Goal: Task Accomplishment & Management: Manage account settings

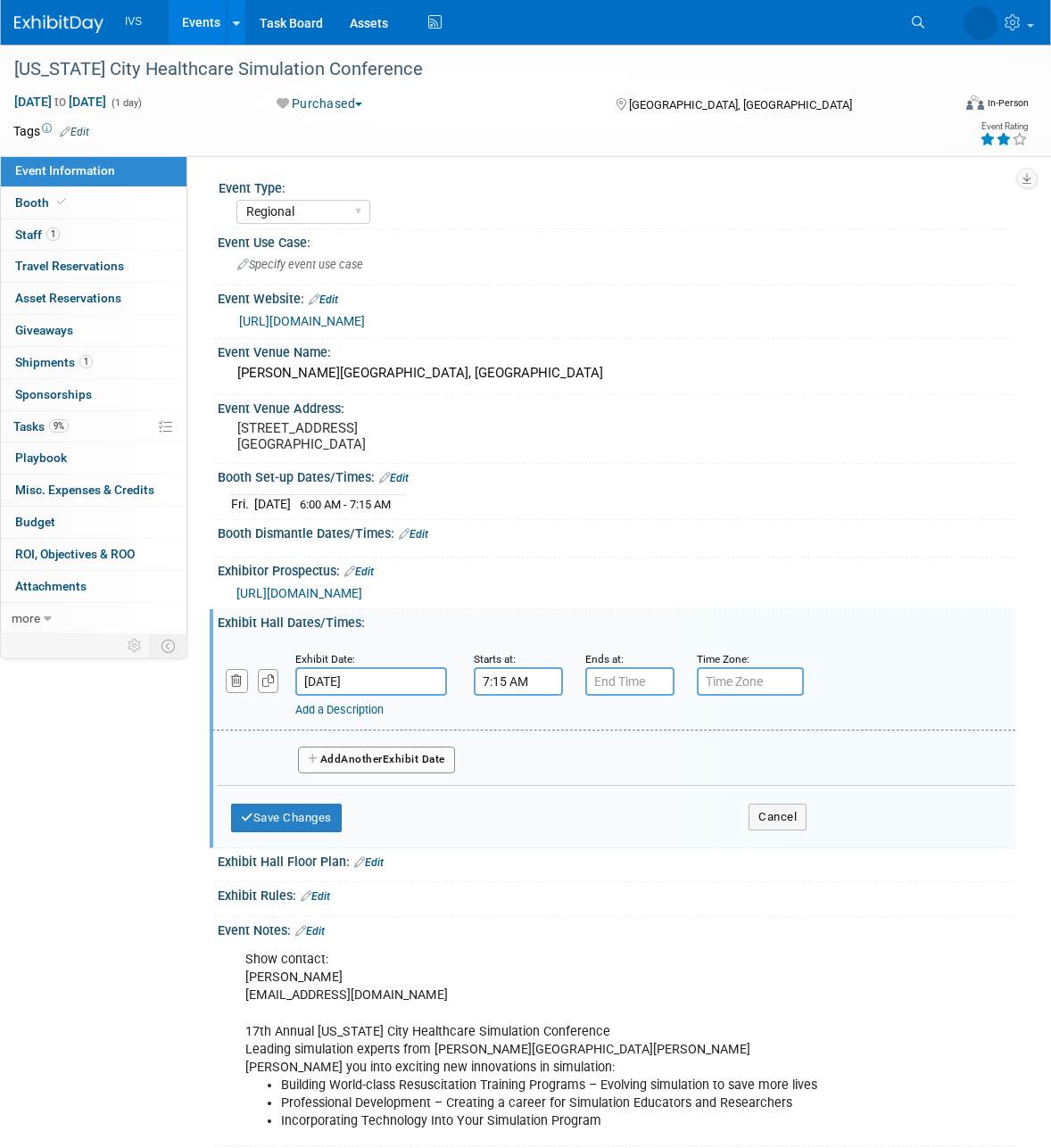
select select "Regional"
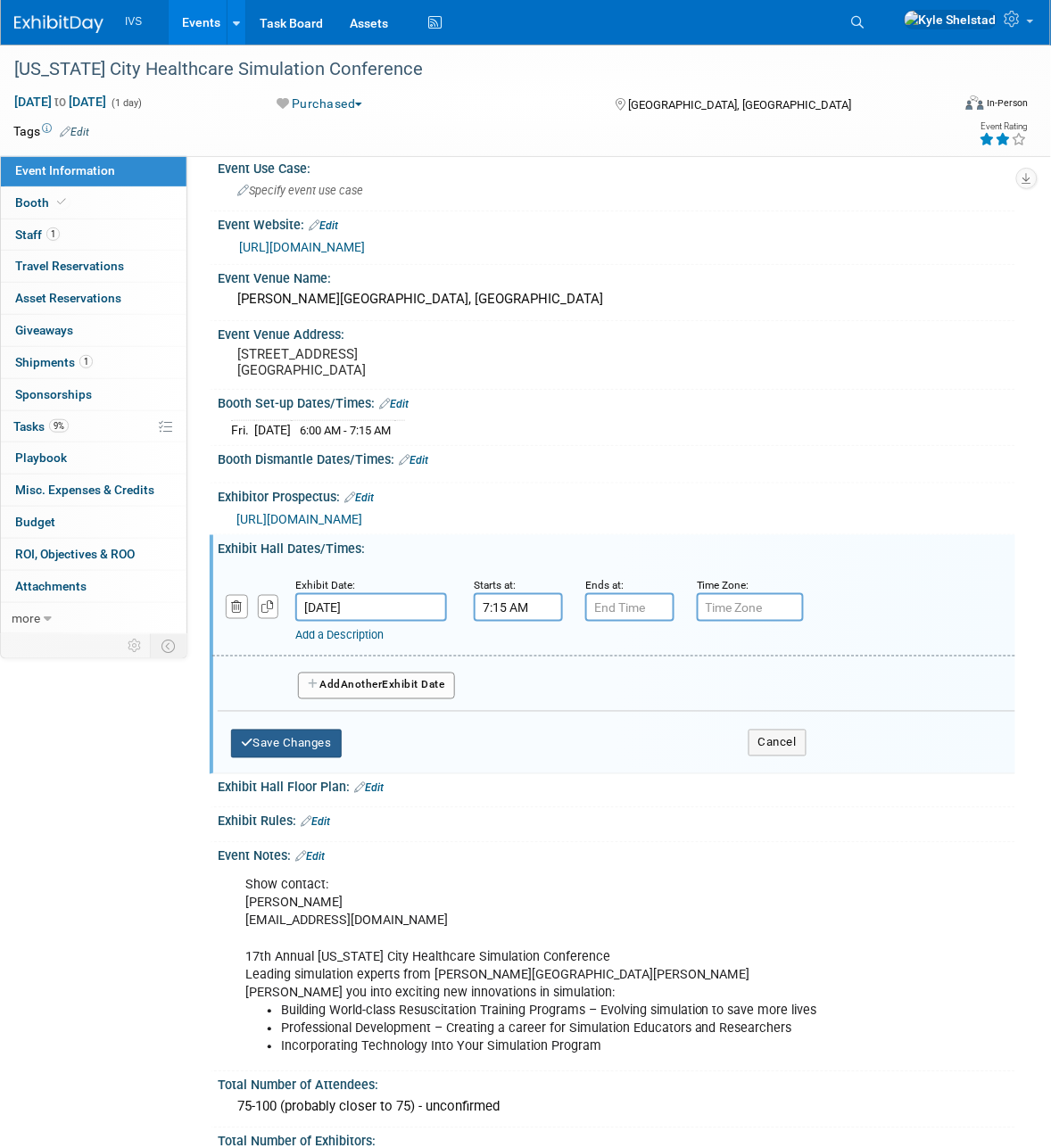
click at [267, 741] on button "Save Changes" at bounding box center [286, 743] width 110 height 28
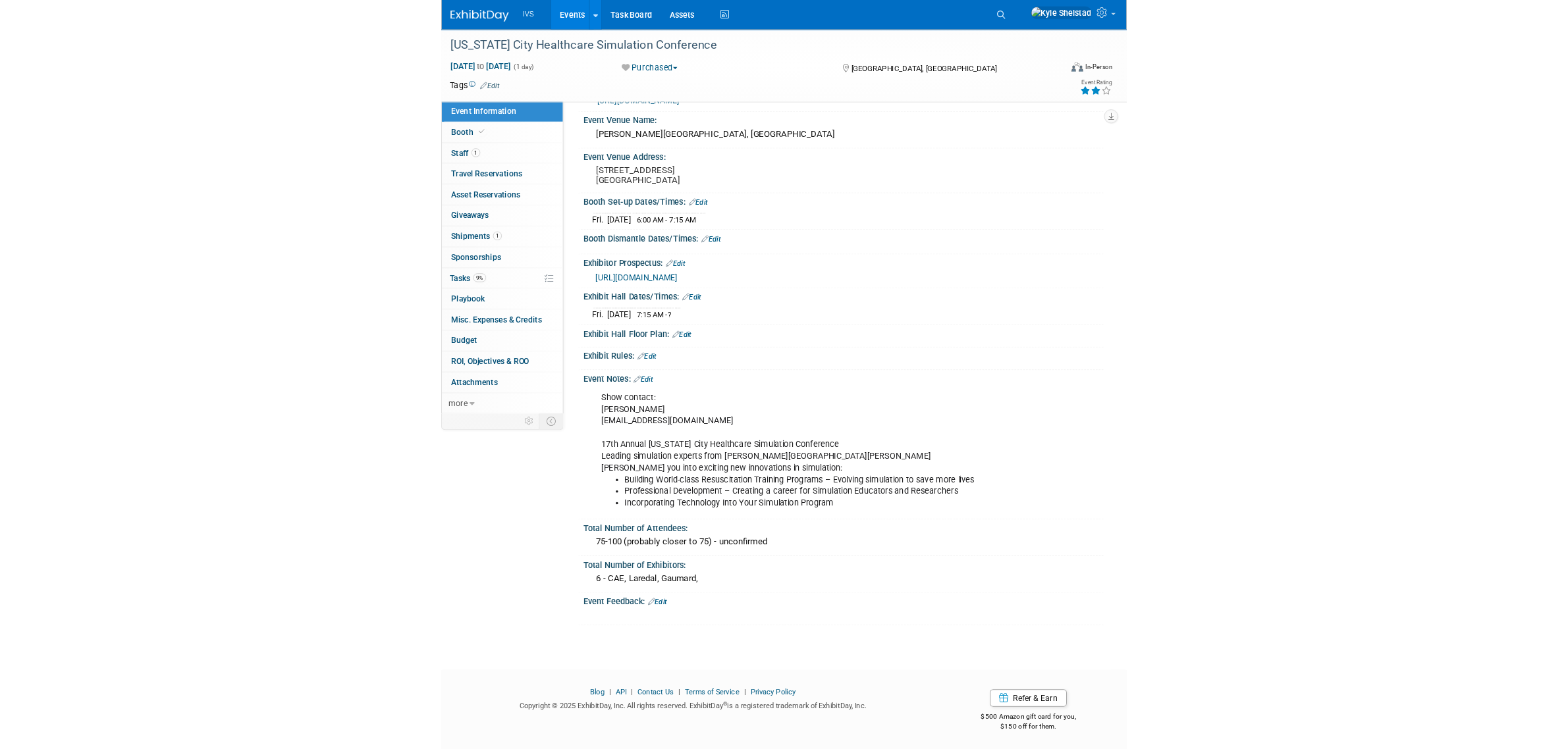
scroll to position [123, 0]
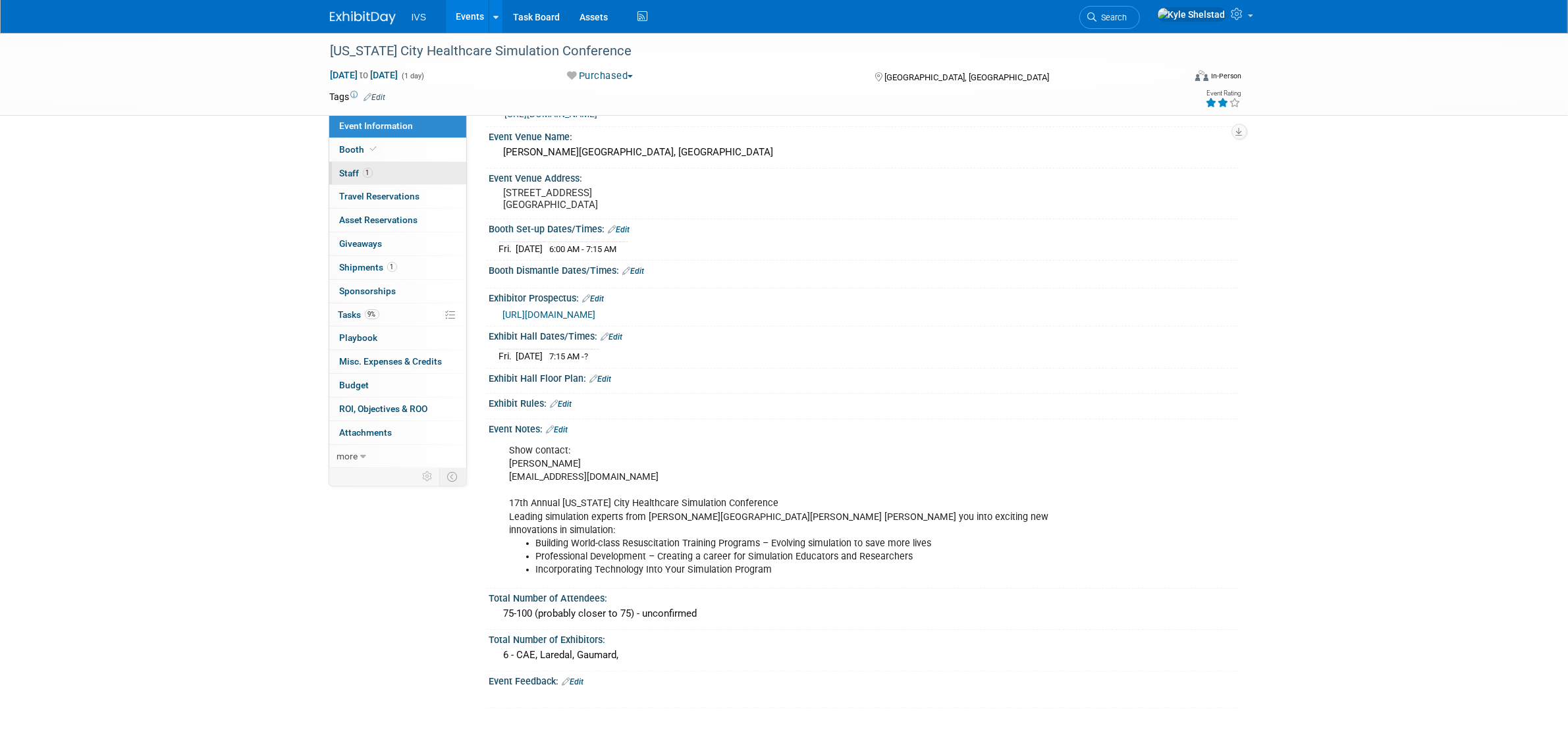
click at [392, 163] on link "1 Staff 1" at bounding box center [398, 174] width 137 height 23
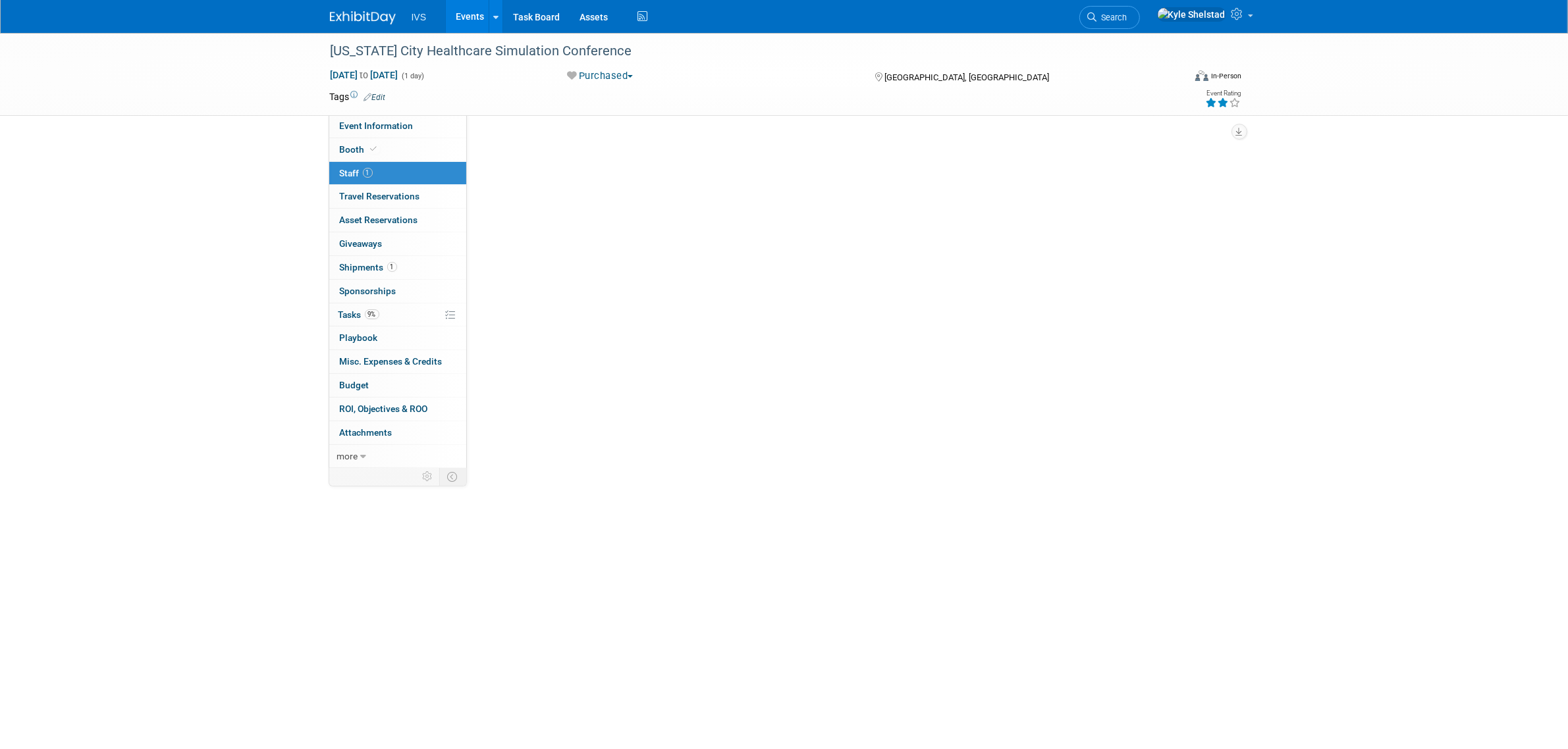
scroll to position [0, 0]
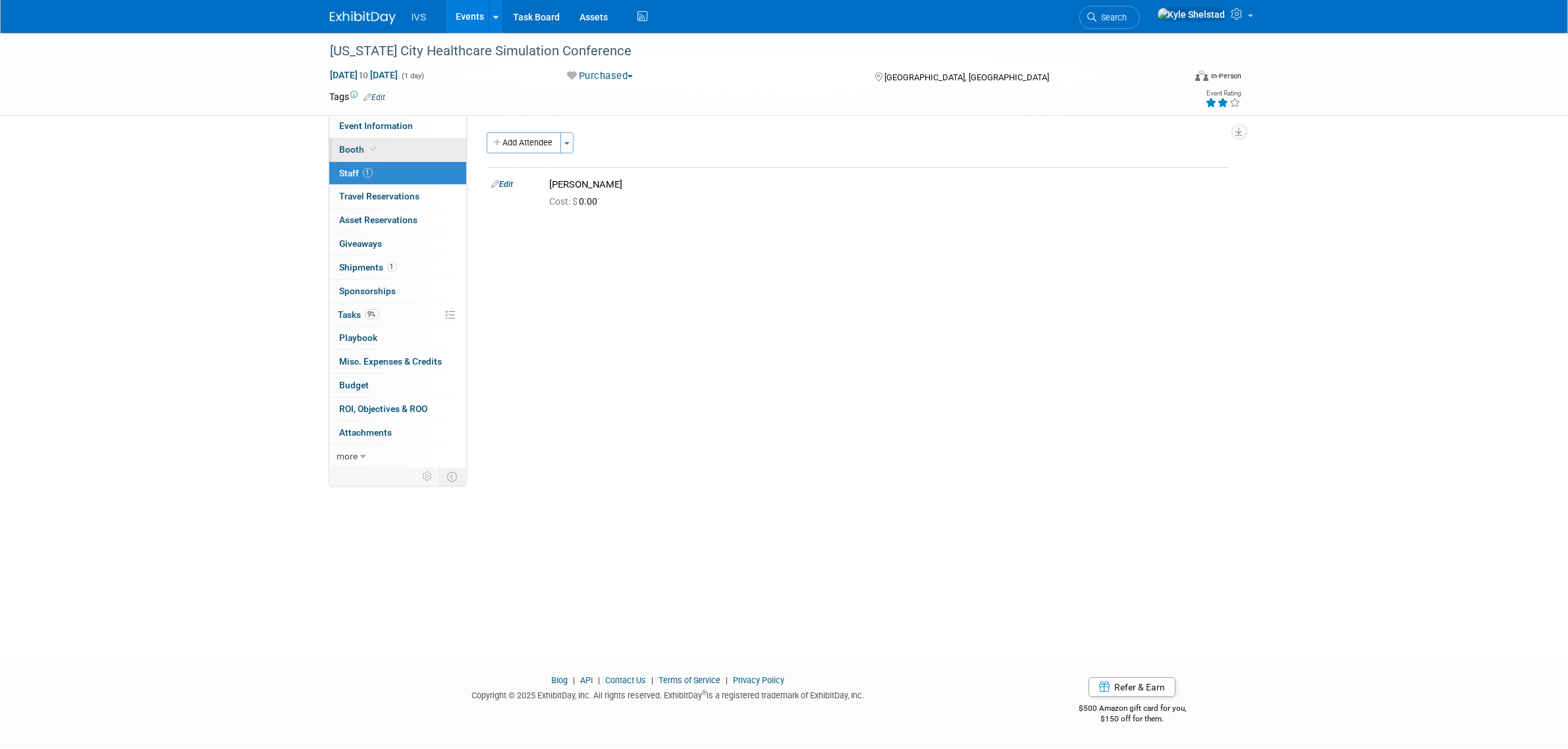
click at [400, 152] on link "Booth" at bounding box center [398, 149] width 137 height 23
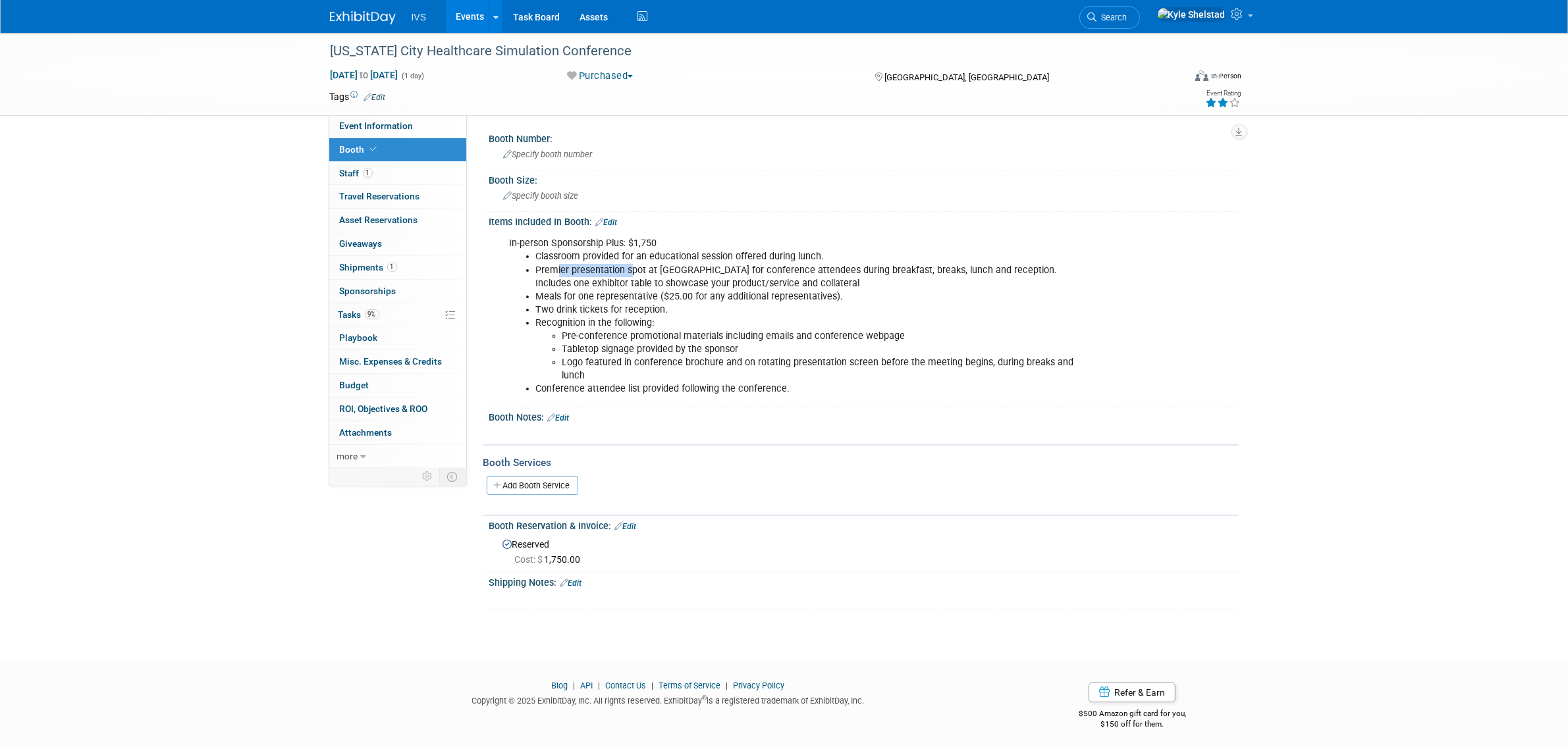
drag, startPoint x: 598, startPoint y: 267, endPoint x: 661, endPoint y: 277, distance: 63.8
click at [656, 274] on li "Premier presentation spot at [GEOGRAPHIC_DATA] for conference attendees during …" at bounding box center [811, 277] width 550 height 26
click at [661, 277] on li "Premier presentation spot at [GEOGRAPHIC_DATA] for conference attendees during …" at bounding box center [811, 277] width 550 height 26
drag, startPoint x: 598, startPoint y: 262, endPoint x: 759, endPoint y: 274, distance: 161.4
click at [759, 274] on li "Premier presentation spot at [GEOGRAPHIC_DATA] for conference attendees during …" at bounding box center [811, 277] width 550 height 26
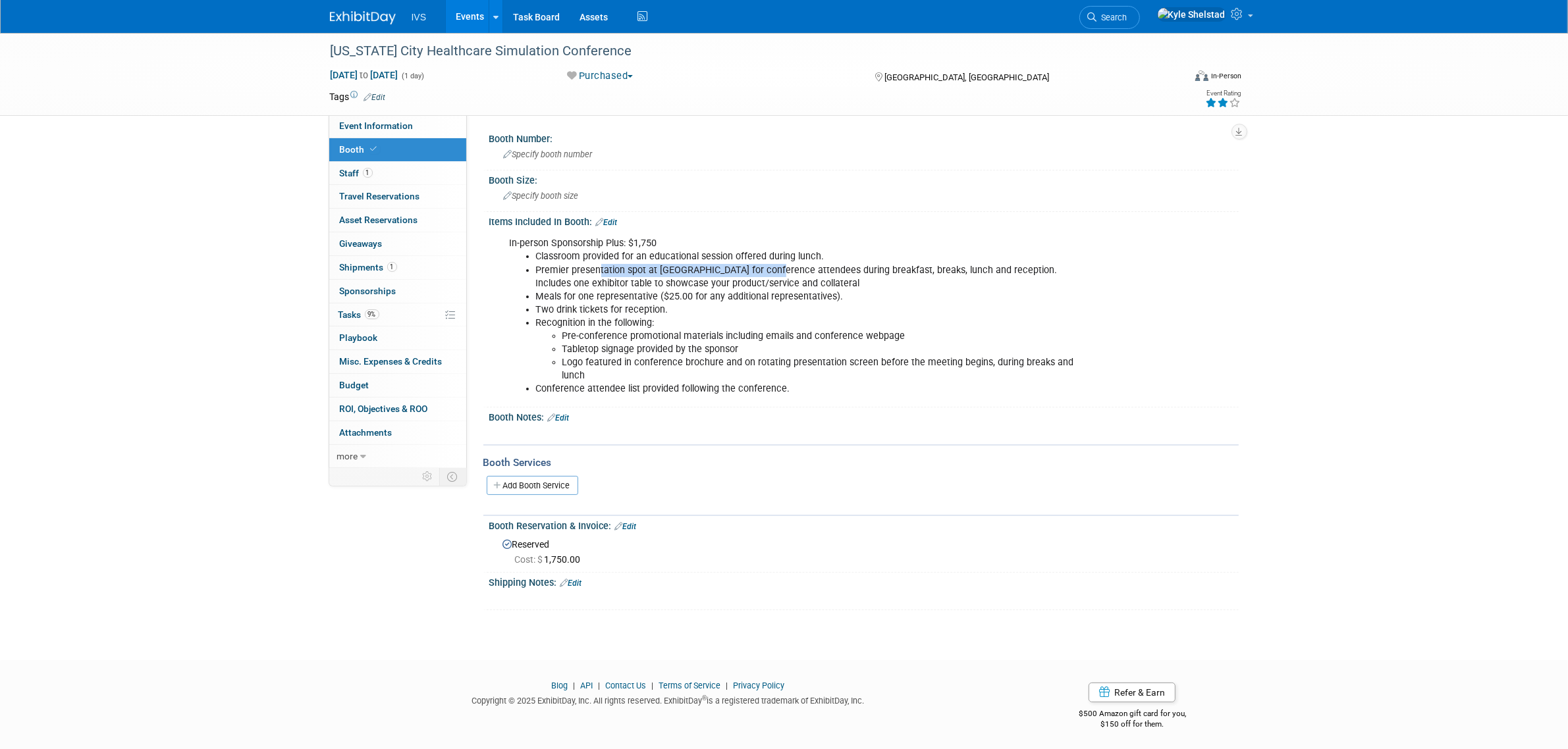
click at [759, 274] on li "Premier presentation spot at [GEOGRAPHIC_DATA] for conference attendees during …" at bounding box center [811, 277] width 550 height 26
drag, startPoint x: 566, startPoint y: 274, endPoint x: 1077, endPoint y: 277, distance: 511.0
click at [775, 277] on li "Premier presentation spot at [GEOGRAPHIC_DATA] for conference attendees during …" at bounding box center [811, 277] width 550 height 26
click at [710, 297] on li "Meals for one representative ($25.00 for any additional representatives)." at bounding box center [811, 297] width 550 height 13
drag, startPoint x: 579, startPoint y: 287, endPoint x: 864, endPoint y: 293, distance: 285.1
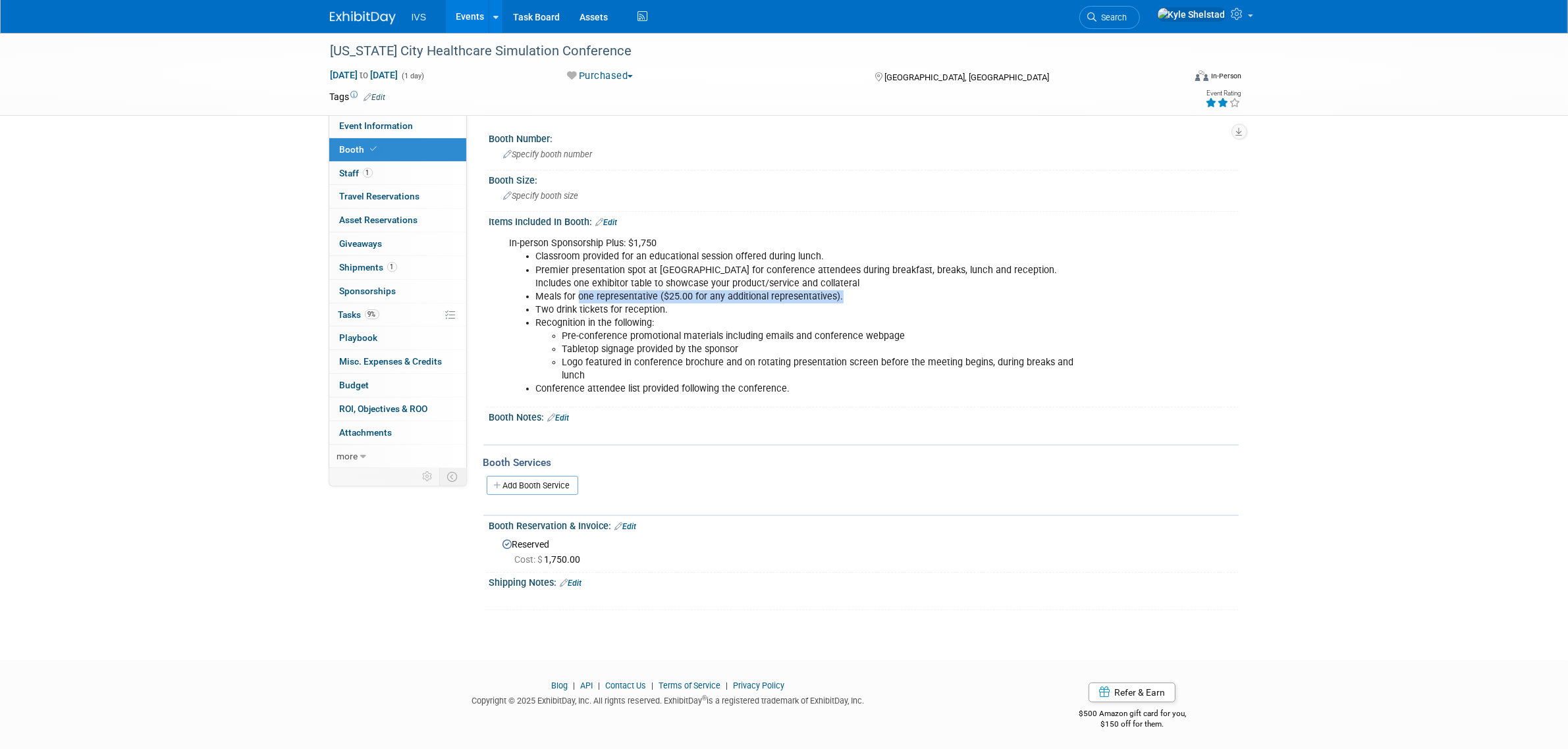
click at [775, 293] on li "Meals for one representative ($25.00 for any additional representatives)." at bounding box center [811, 297] width 550 height 13
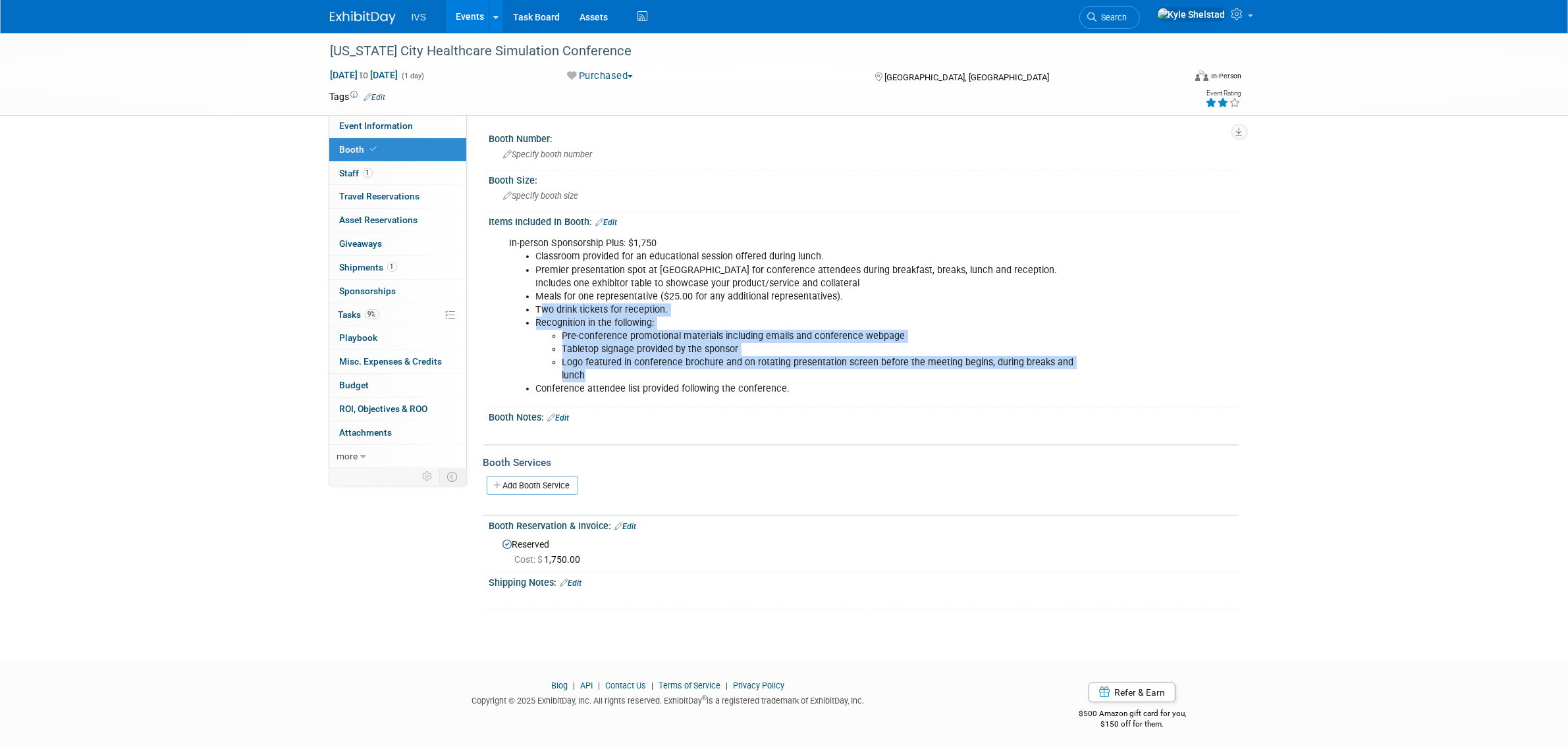
drag, startPoint x: 757, startPoint y: 364, endPoint x: 778, endPoint y: 374, distance: 23.3
click at [775, 374] on ul "Classroom provided for an educational session offered during lunch. Premier pre…" at bounding box center [798, 323] width 576 height 146
click at [775, 374] on li "Logo featured in conference brochure and on rotating presentation screen before…" at bounding box center [824, 369] width 523 height 26
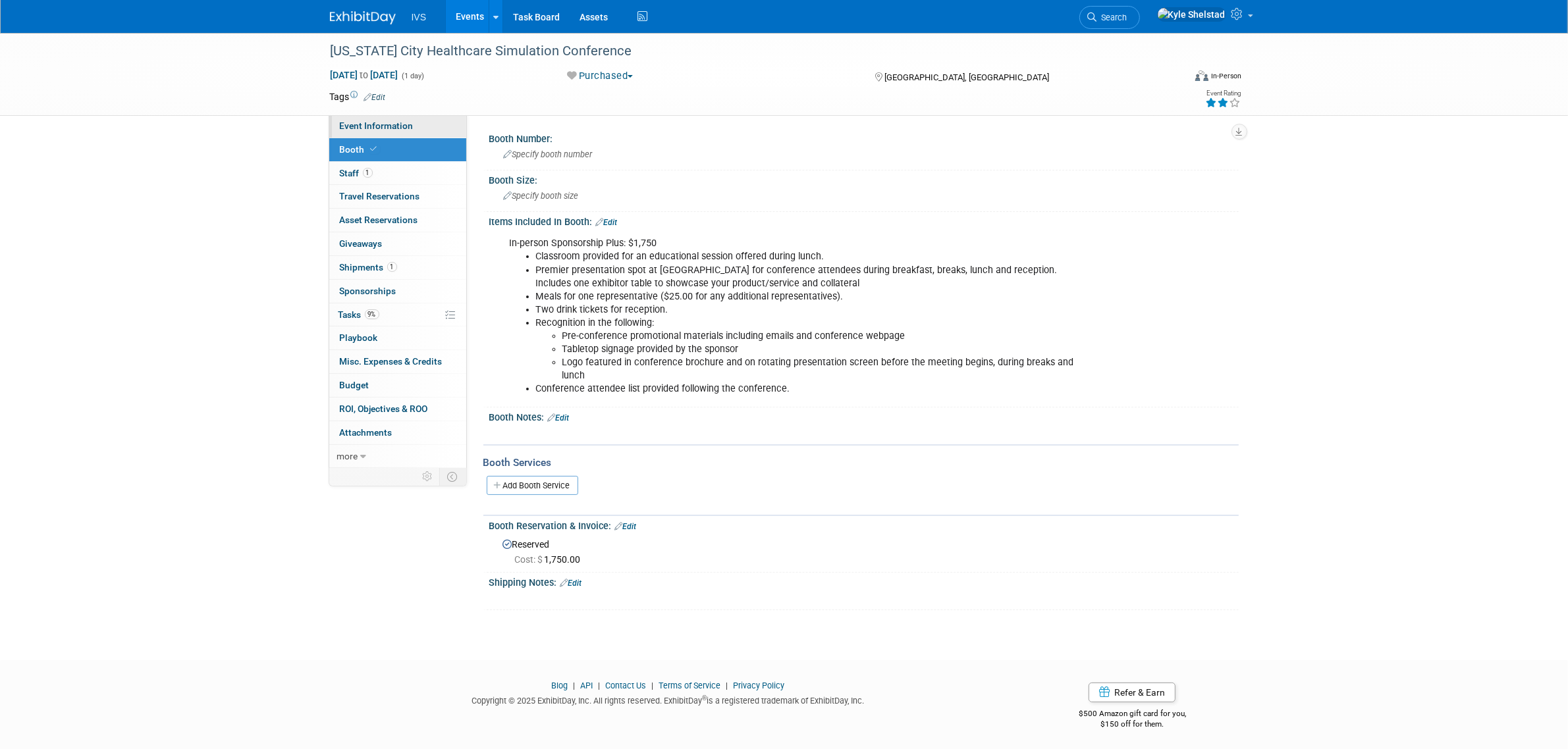
click at [405, 123] on span "Event Information" at bounding box center [376, 126] width 74 height 11
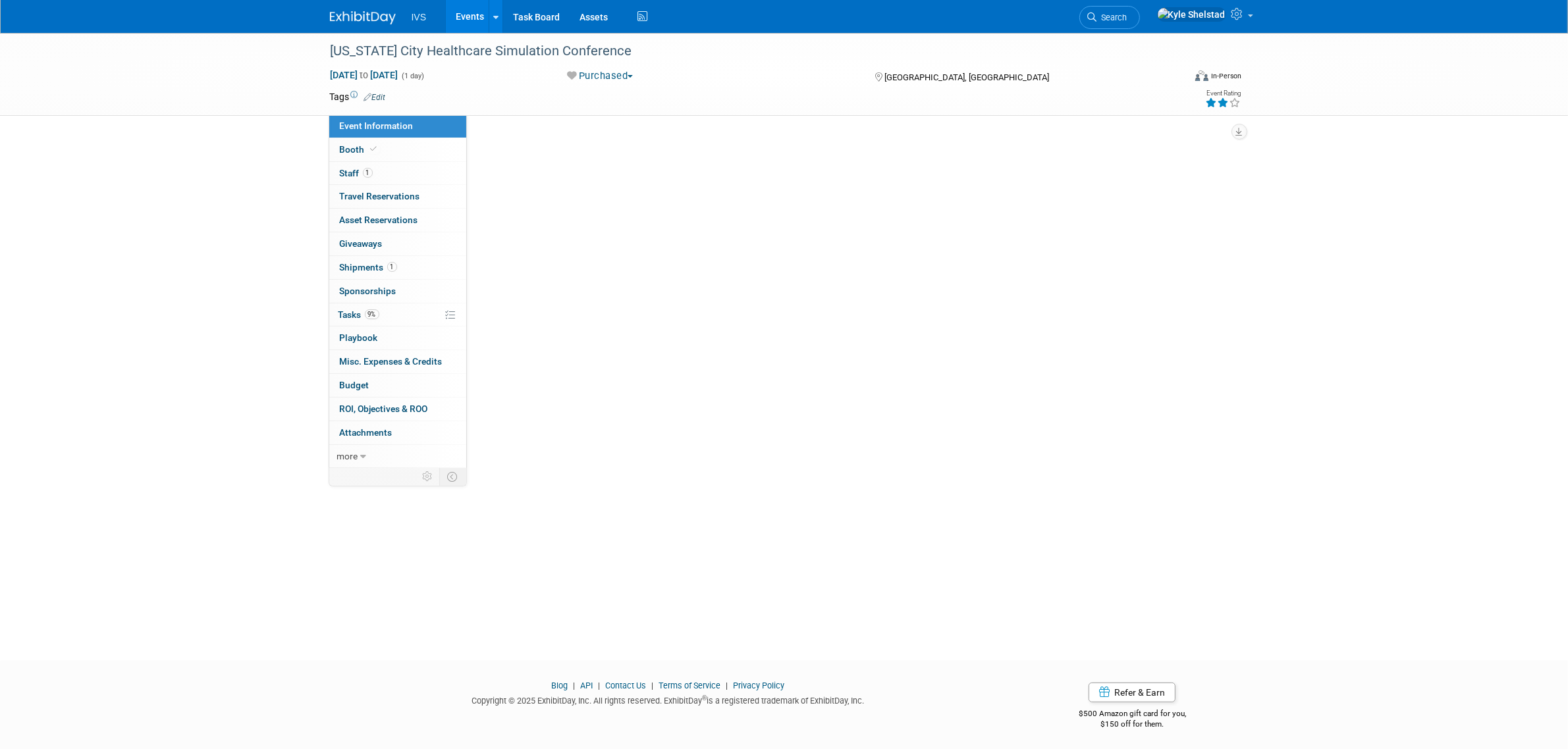
select select "Regional"
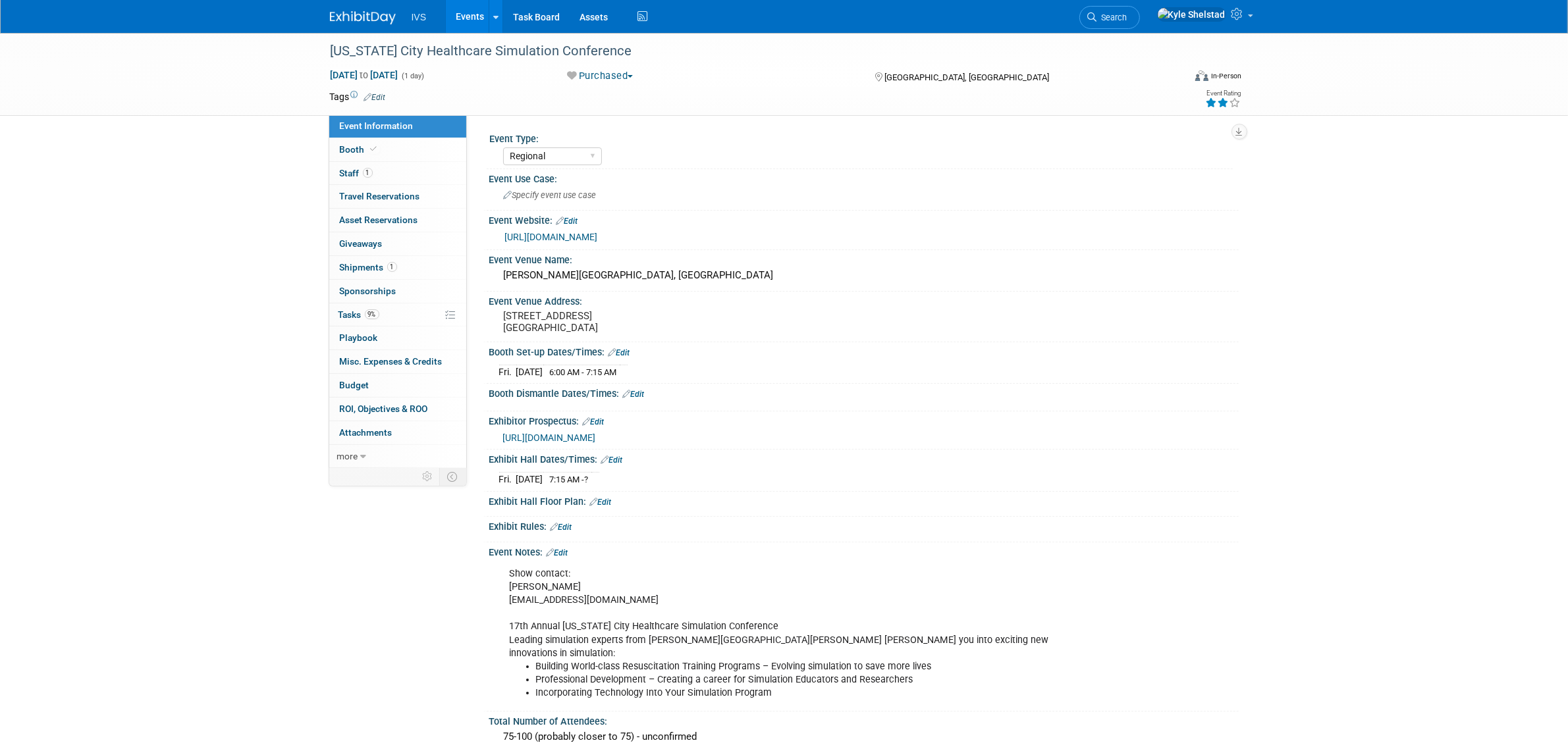
click at [613, 459] on link "Edit" at bounding box center [612, 460] width 21 height 9
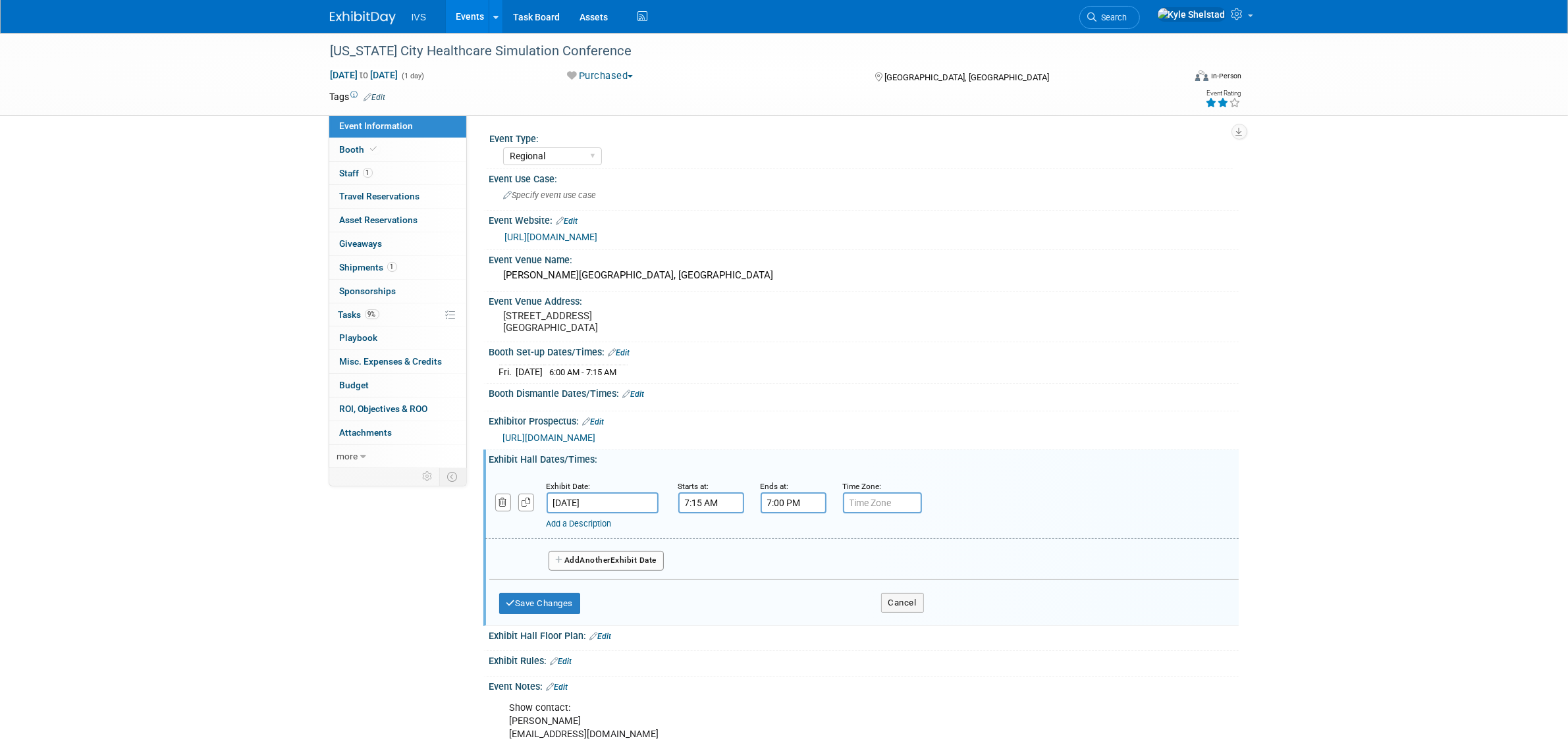
click at [775, 502] on input "7:00 PM" at bounding box center [794, 502] width 66 height 21
click at [775, 562] on td "07" at bounding box center [791, 562] width 54 height 24
click at [775, 562] on span "07" at bounding box center [790, 562] width 25 height 24
click at [775, 573] on td "06" at bounding box center [869, 570] width 42 height 36
type input "6:00 PM"
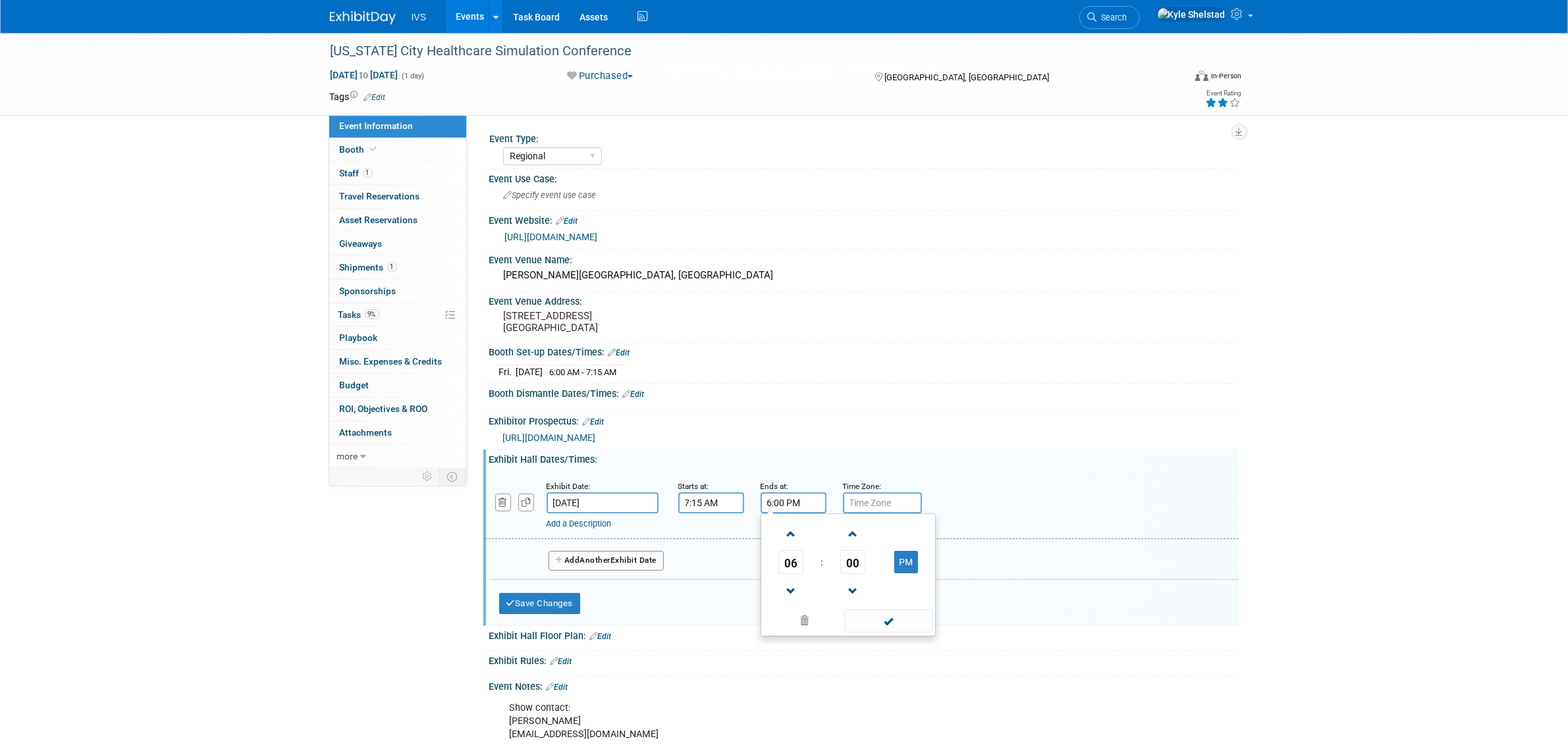
click at [775, 616] on span at bounding box center [889, 621] width 89 height 23
click at [550, 594] on button "Save Changes" at bounding box center [540, 603] width 82 height 21
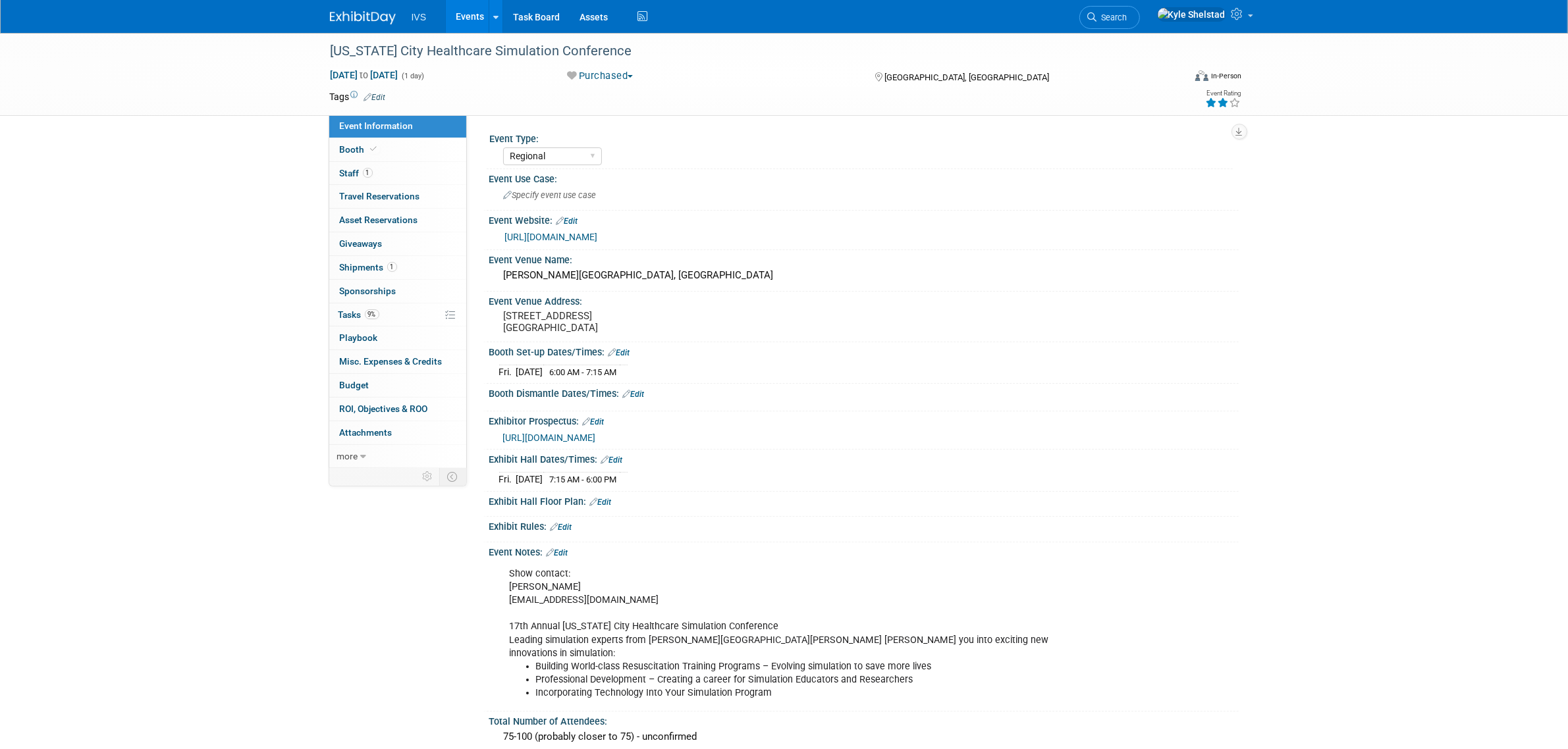
click at [644, 396] on link "Edit" at bounding box center [633, 394] width 21 height 9
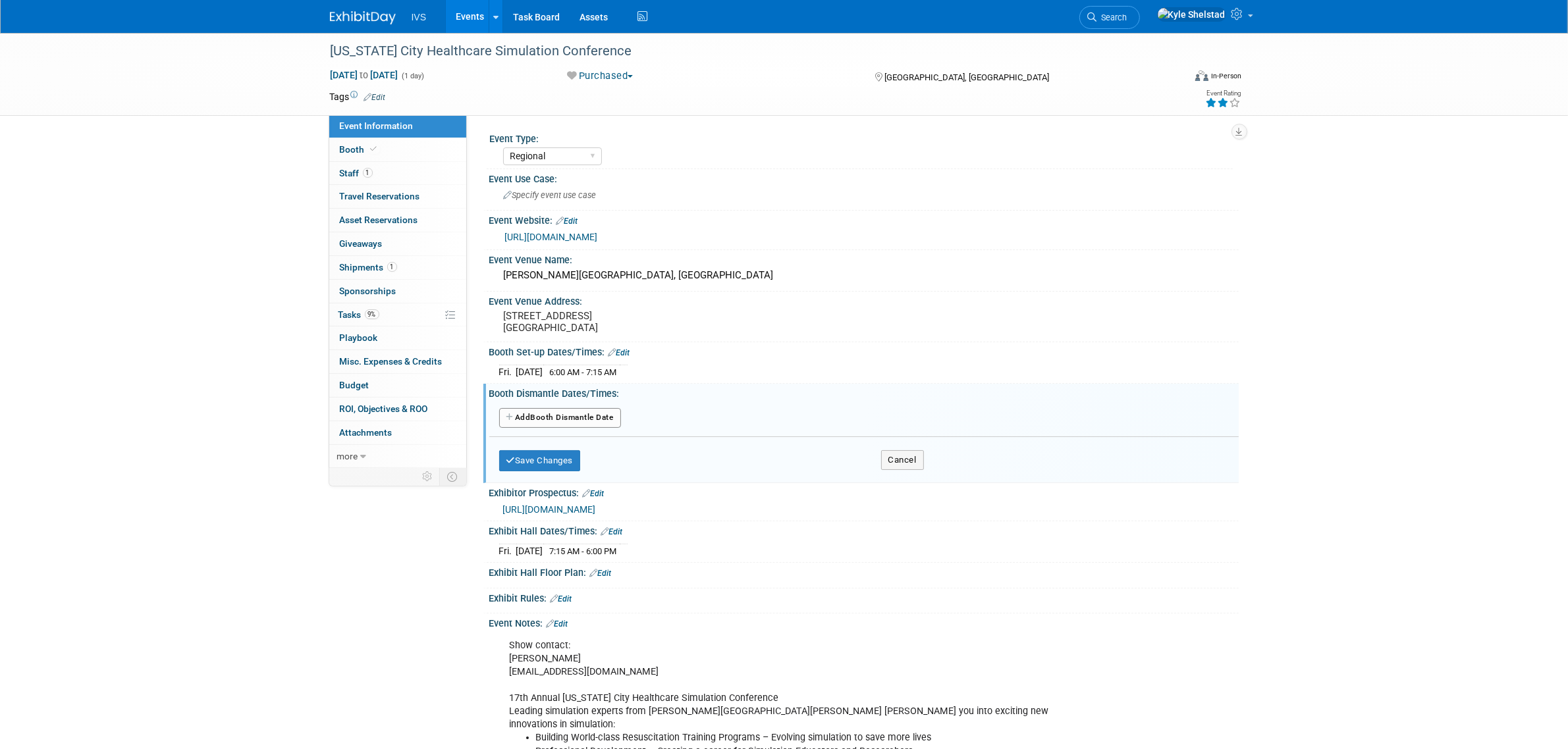
click at [590, 413] on button "Add Another Booth Dismantle Date" at bounding box center [560, 418] width 122 height 20
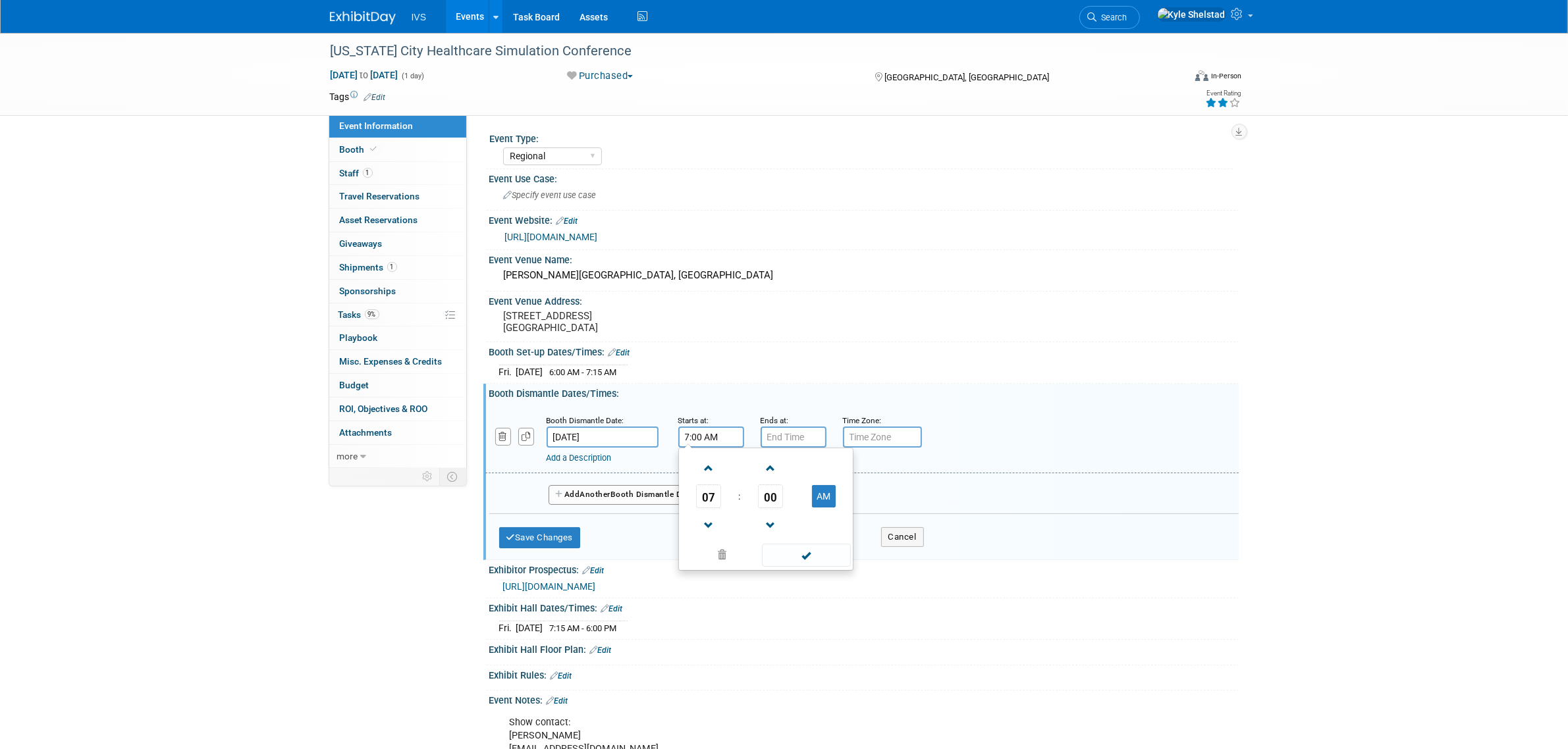
click at [703, 433] on input "7:00 AM" at bounding box center [711, 437] width 66 height 21
click at [716, 495] on span "07" at bounding box center [708, 496] width 25 height 24
click at [775, 497] on td "06" at bounding box center [787, 505] width 42 height 36
click at [775, 492] on button "AM" at bounding box center [823, 496] width 24 height 22
type input "6:00 PM"
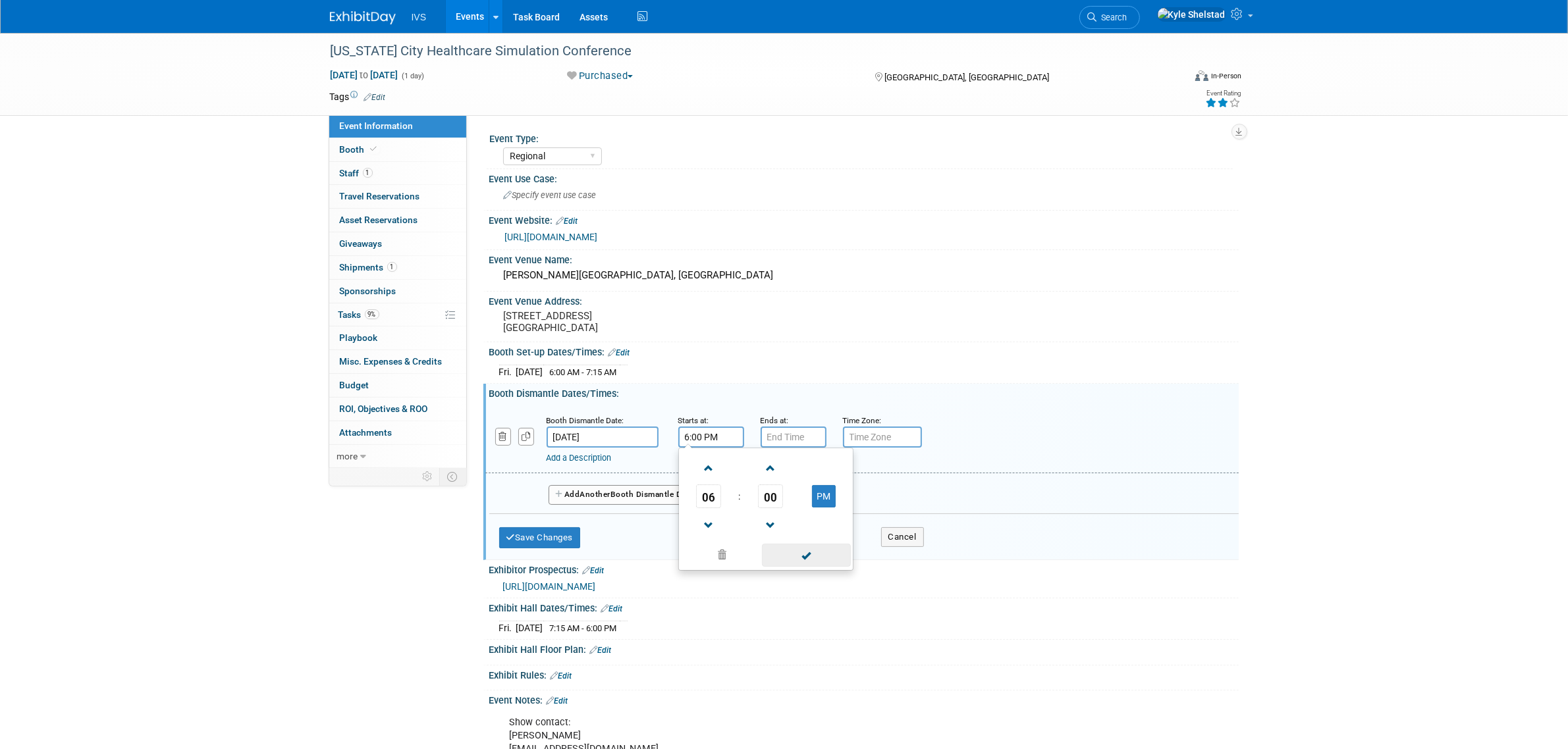
click at [775, 555] on span at bounding box center [806, 555] width 89 height 23
click at [426, 264] on link "1 Shipments 1" at bounding box center [398, 267] width 137 height 23
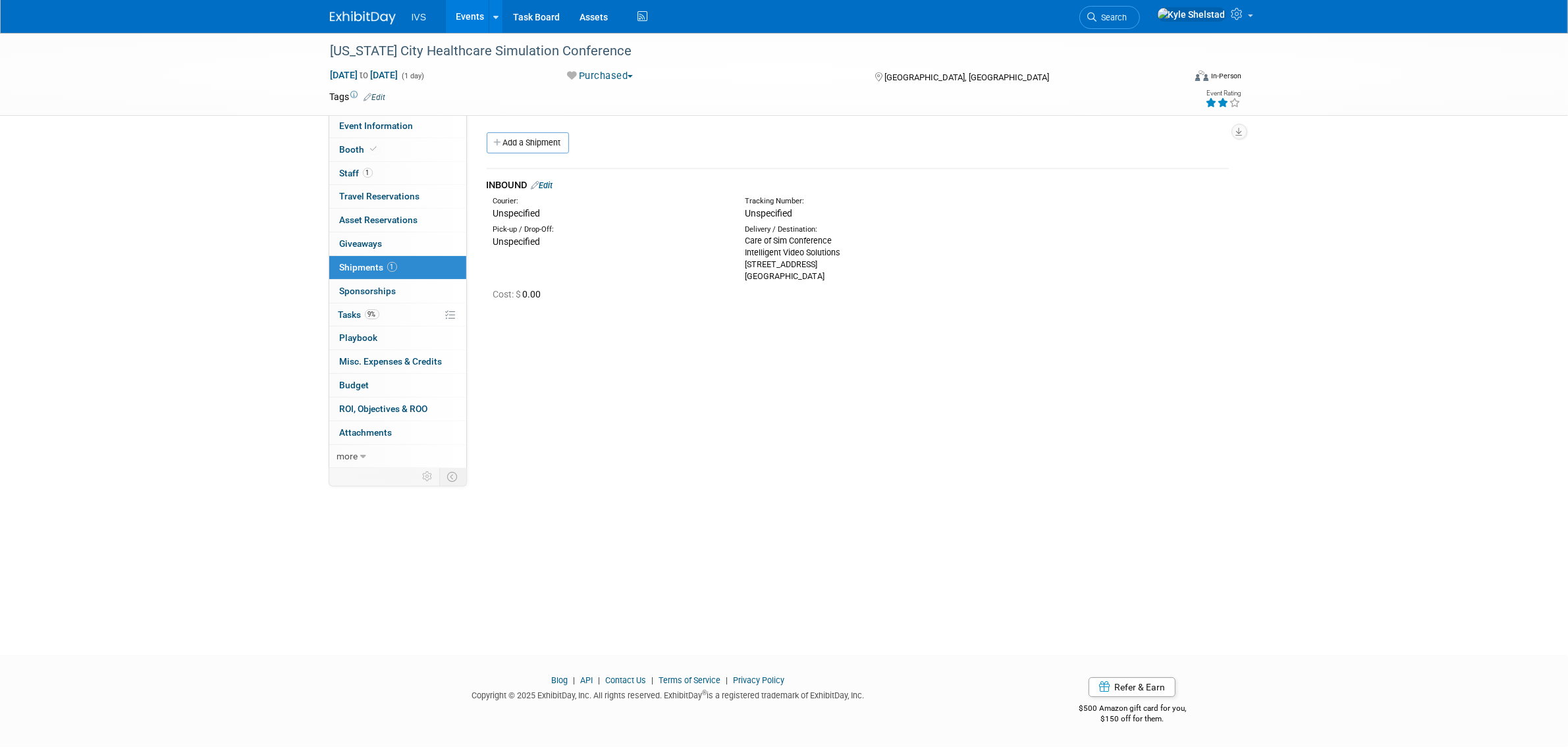
click at [547, 184] on link "Edit" at bounding box center [542, 185] width 21 height 10
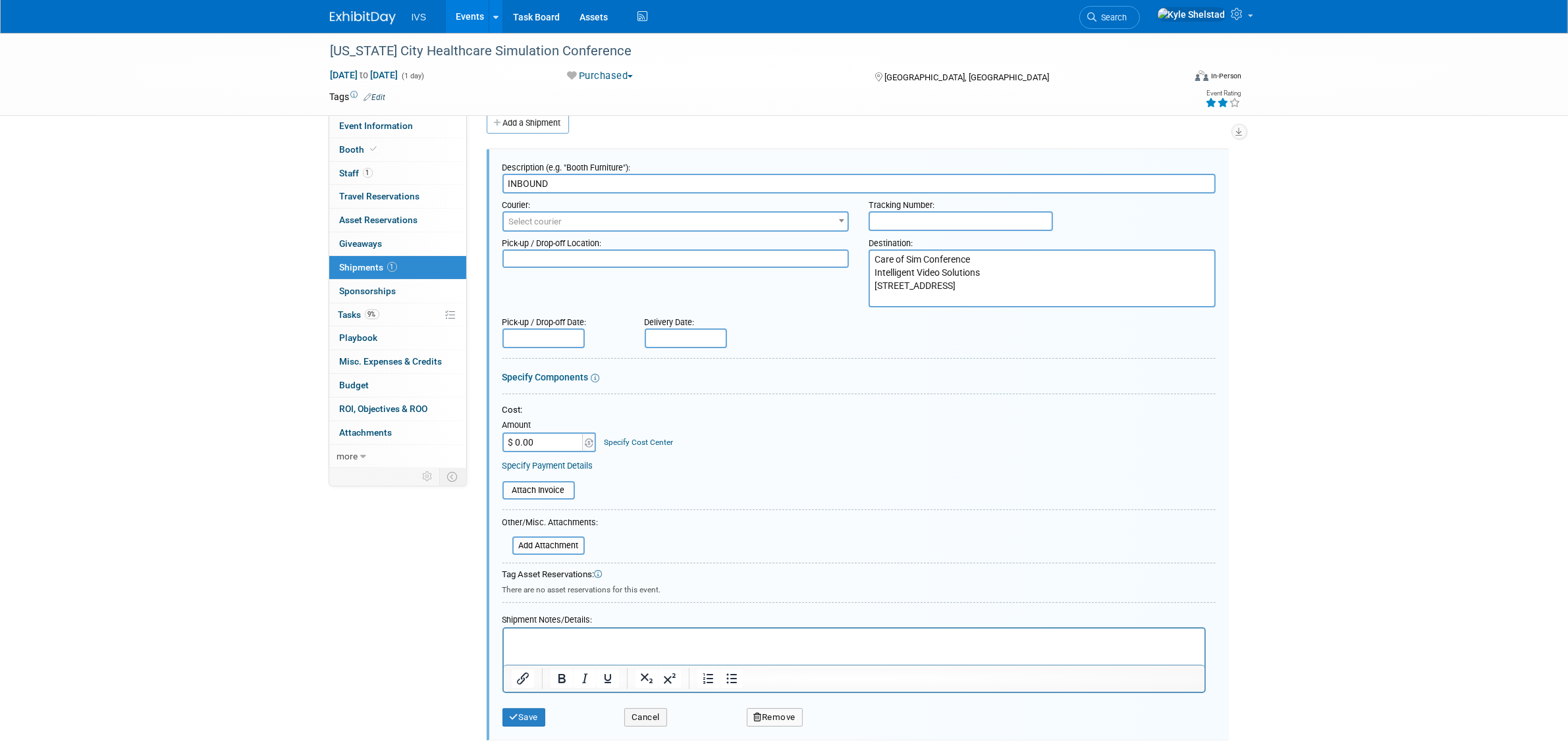
click at [775, 297] on textarea "Care of Sim Conference Intelligent Video Solutions [STREET_ADDRESS]" at bounding box center [1042, 279] width 347 height 59
paste textarea "[GEOGRAPHIC_DATA] Warehouse CO / Simulation Conference [STREET_ADDRESS] Here is…"
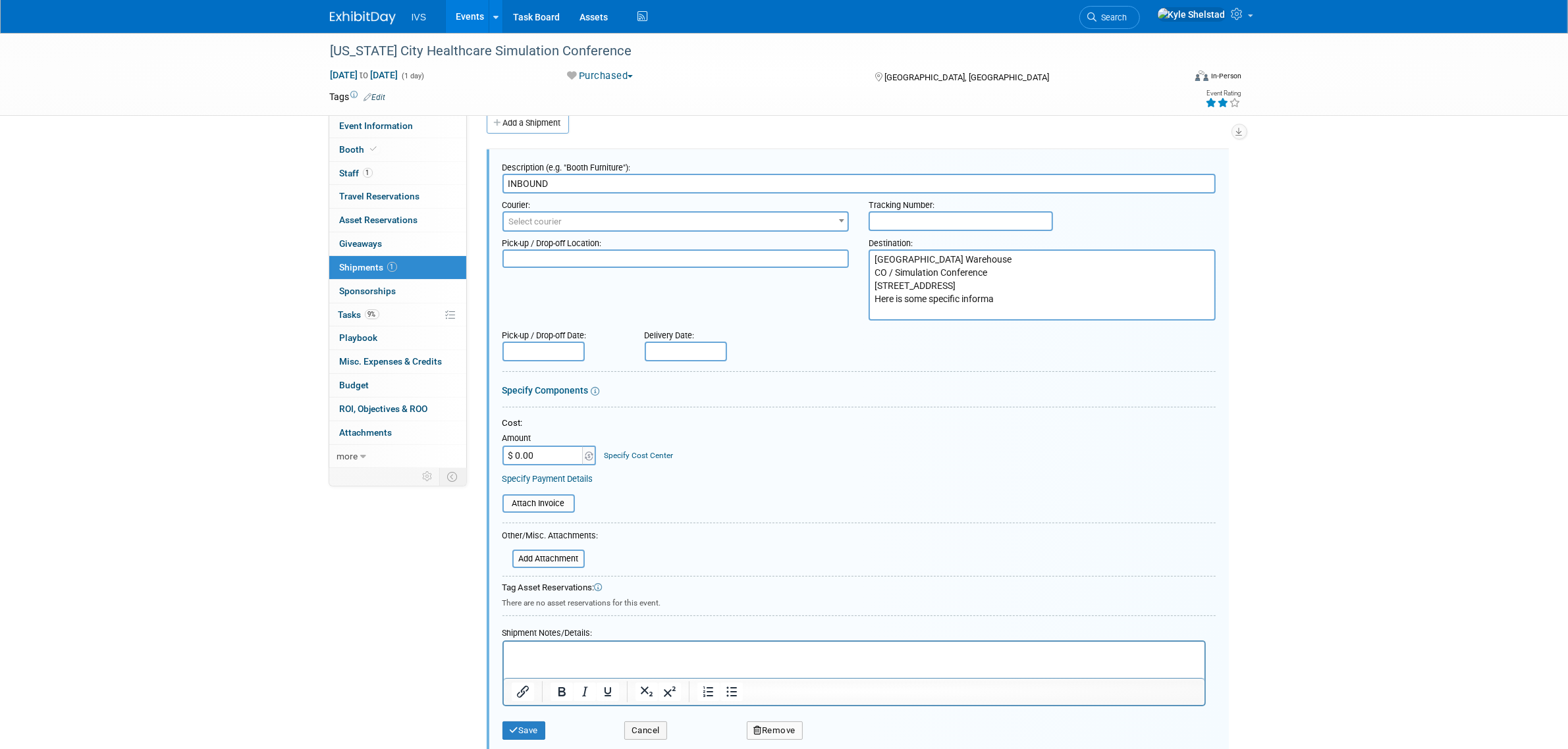
drag, startPoint x: 1006, startPoint y: 311, endPoint x: 851, endPoint y: 312, distance: 155.0
click at [775, 312] on div "Pick-up / Drop-off Location: Destination: Care of Sim Conference Intelligent Vi…" at bounding box center [859, 276] width 733 height 89
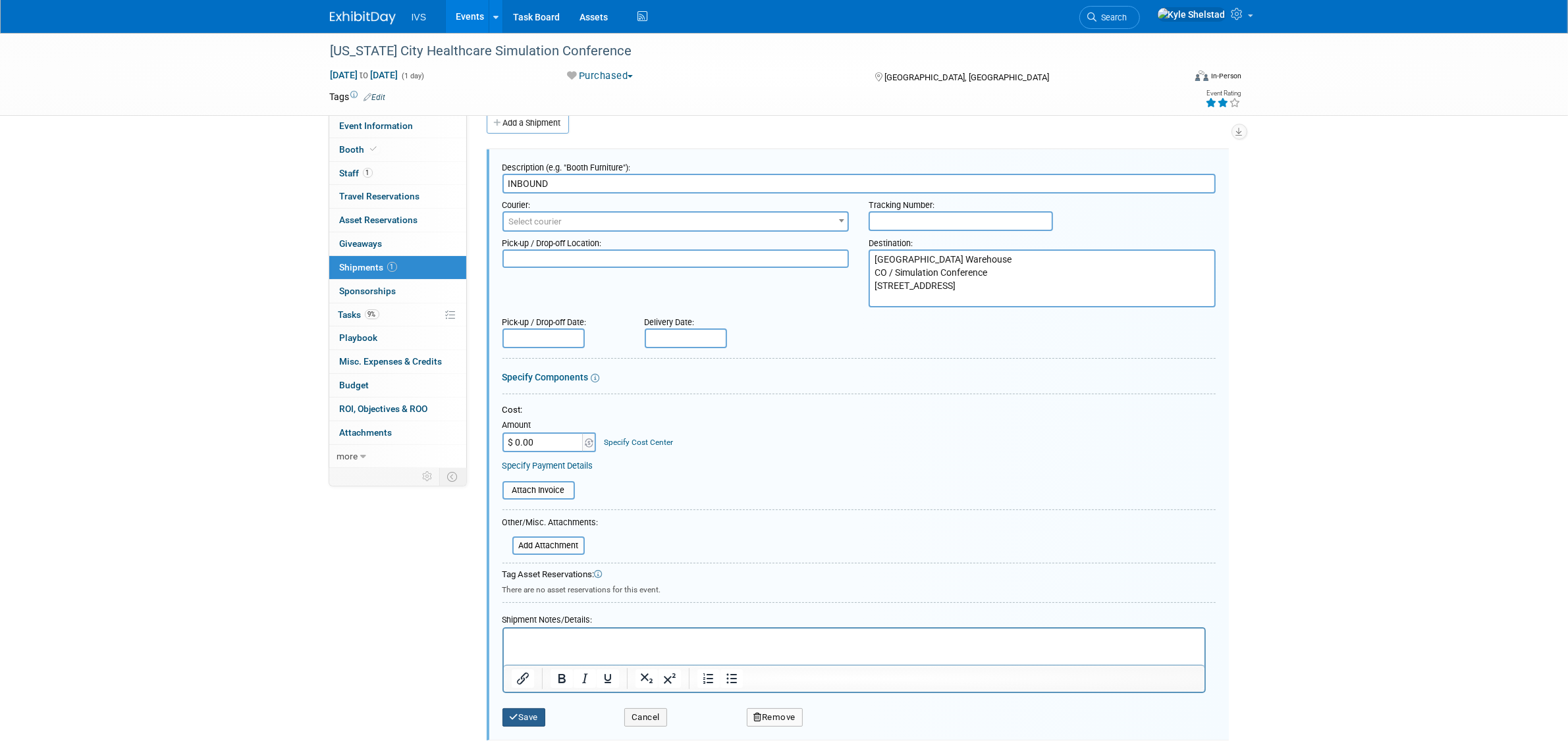
type textarea "[GEOGRAPHIC_DATA] Warehouse CO / Simulation Conference [STREET_ADDRESS]"
click at [531, 713] on button "Save" at bounding box center [524, 718] width 44 height 19
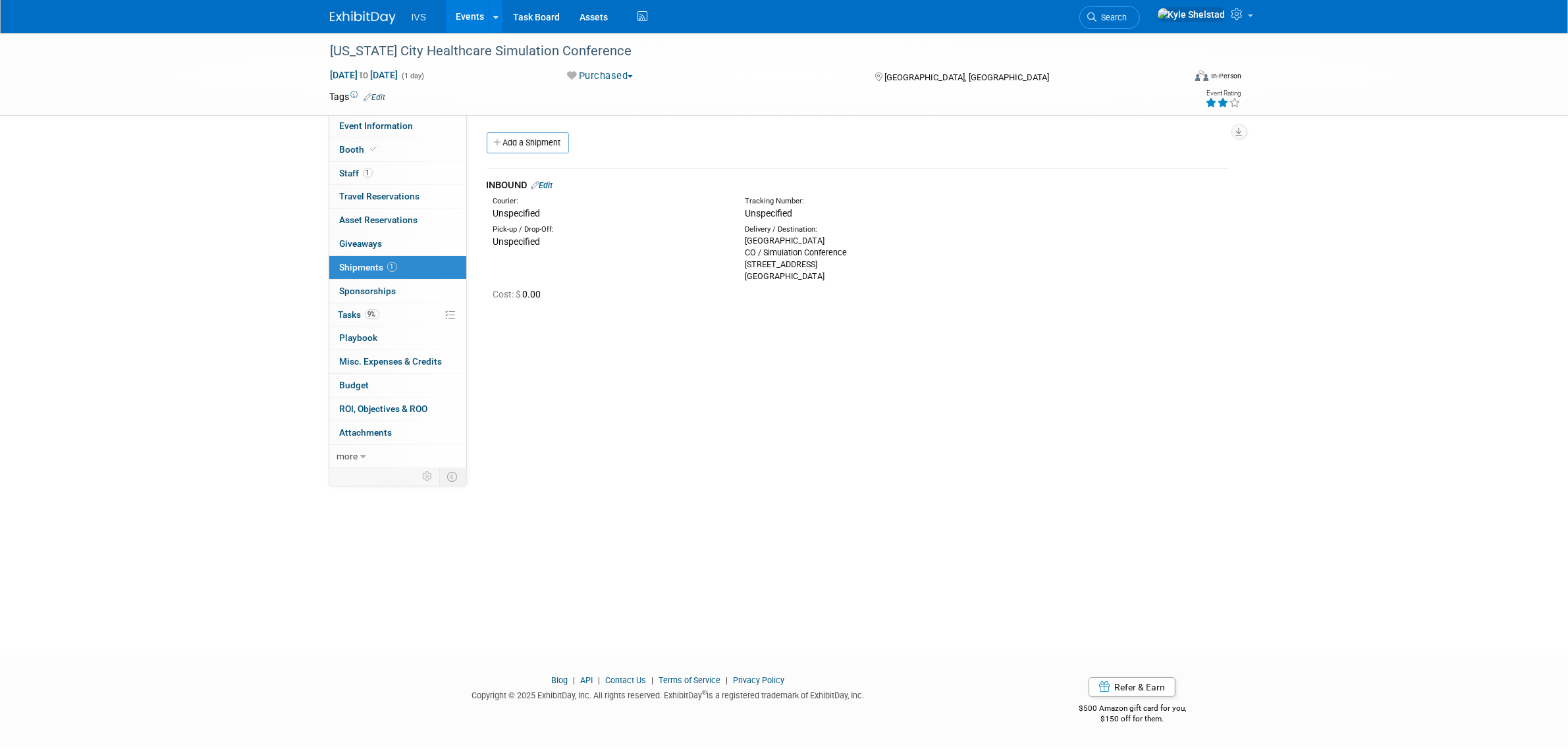
drag, startPoint x: 856, startPoint y: 277, endPoint x: 743, endPoint y: 244, distance: 117.7
click at [743, 244] on div "Delivery / Destination: [GEOGRAPHIC_DATA] CO / Simulation Conference [STREET_AD…" at bounding box center [861, 253] width 252 height 58
copy div "[GEOGRAPHIC_DATA] Warehouse CO / Simulation Conference [STREET_ADDRESS]"
click at [553, 185] on link "Edit" at bounding box center [542, 185] width 21 height 10
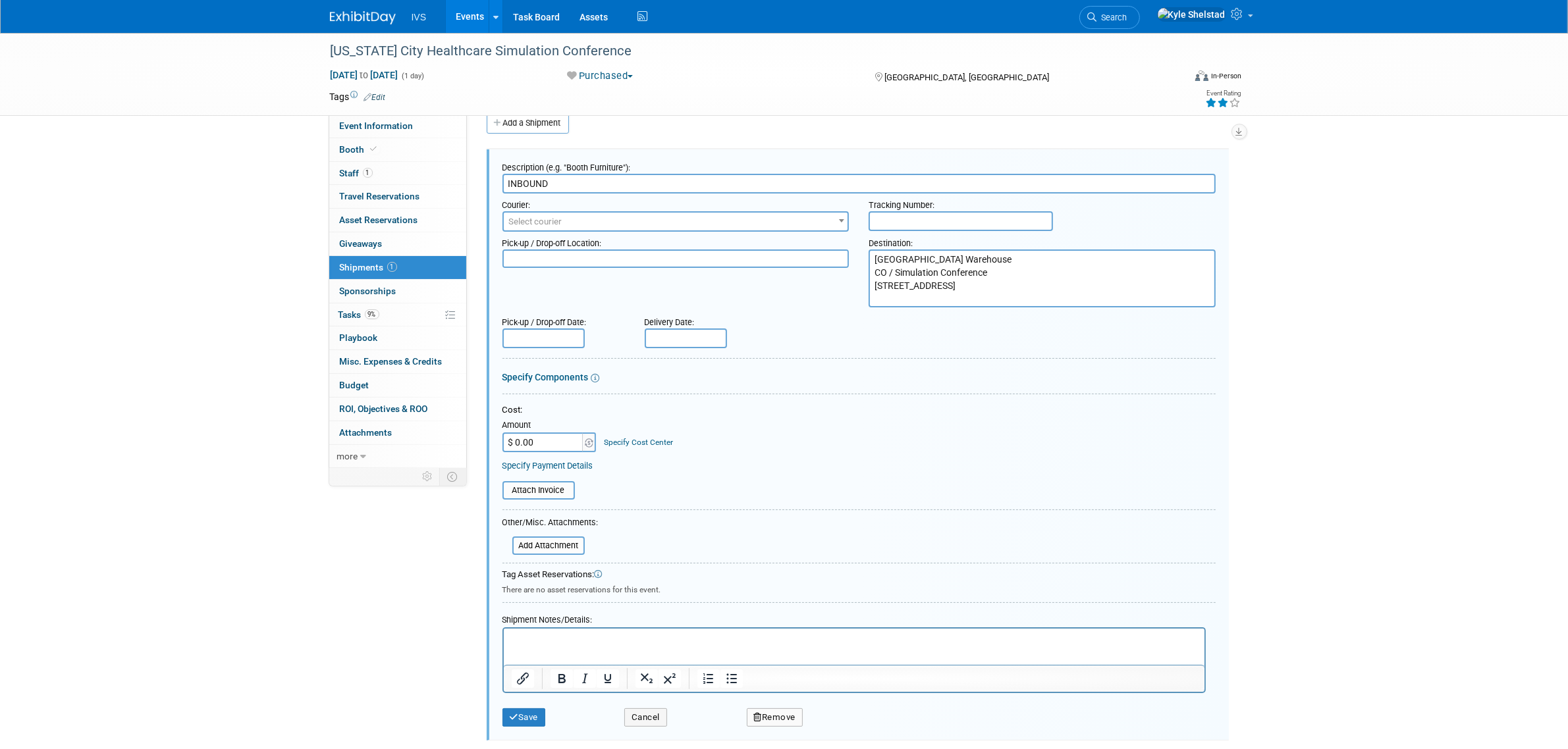
click at [547, 134] on div "Add a Shipment" at bounding box center [861, 124] width 755 height 24
click at [543, 125] on link "Add a Shipment" at bounding box center [528, 122] width 82 height 21
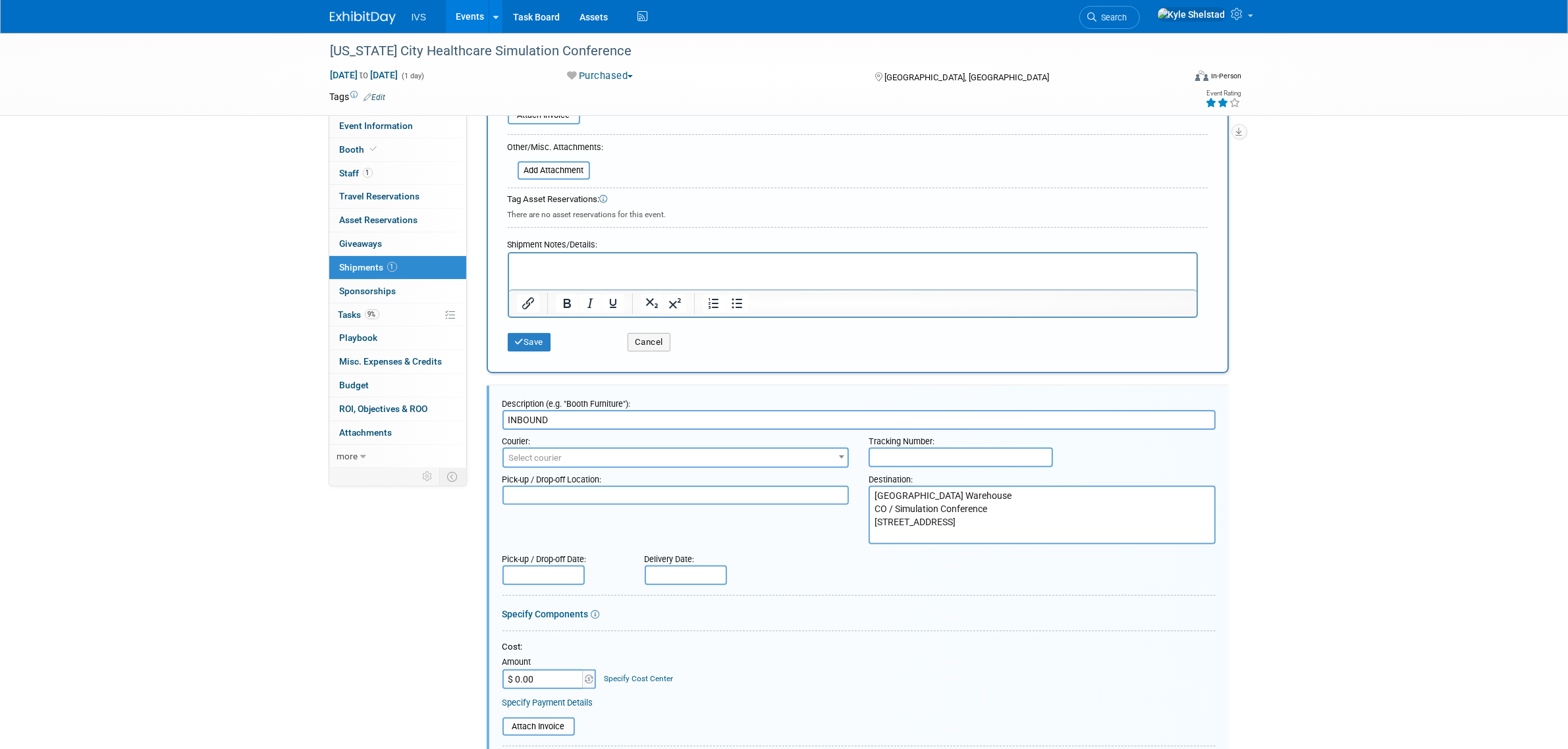
scroll to position [349, 0]
click at [532, 409] on input "INBOUND" at bounding box center [859, 418] width 713 height 20
click at [534, 409] on input "INBOUND" at bounding box center [859, 418] width 713 height 20
click at [542, 408] on input "INBOUND" at bounding box center [859, 418] width 713 height 20
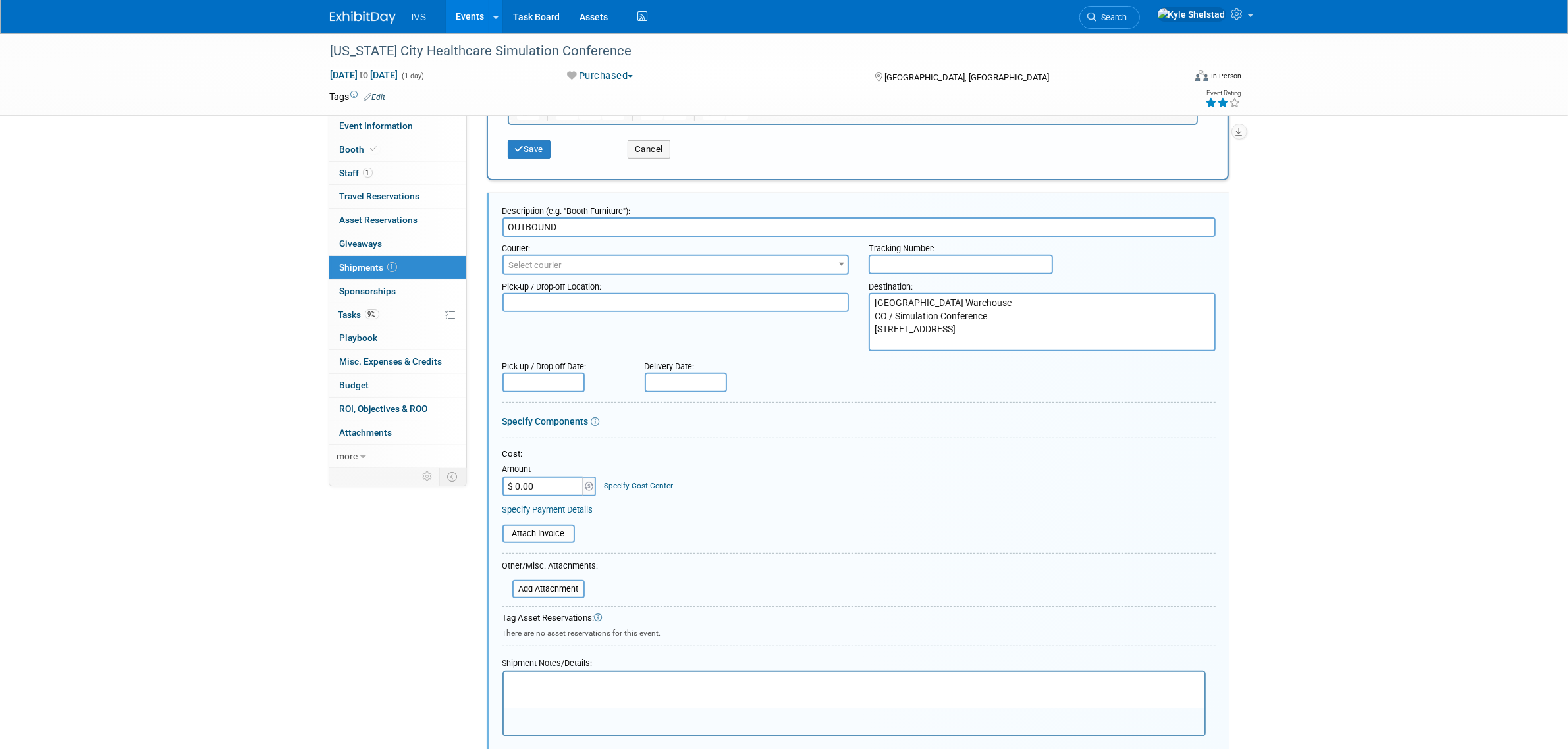
scroll to position [711, 0]
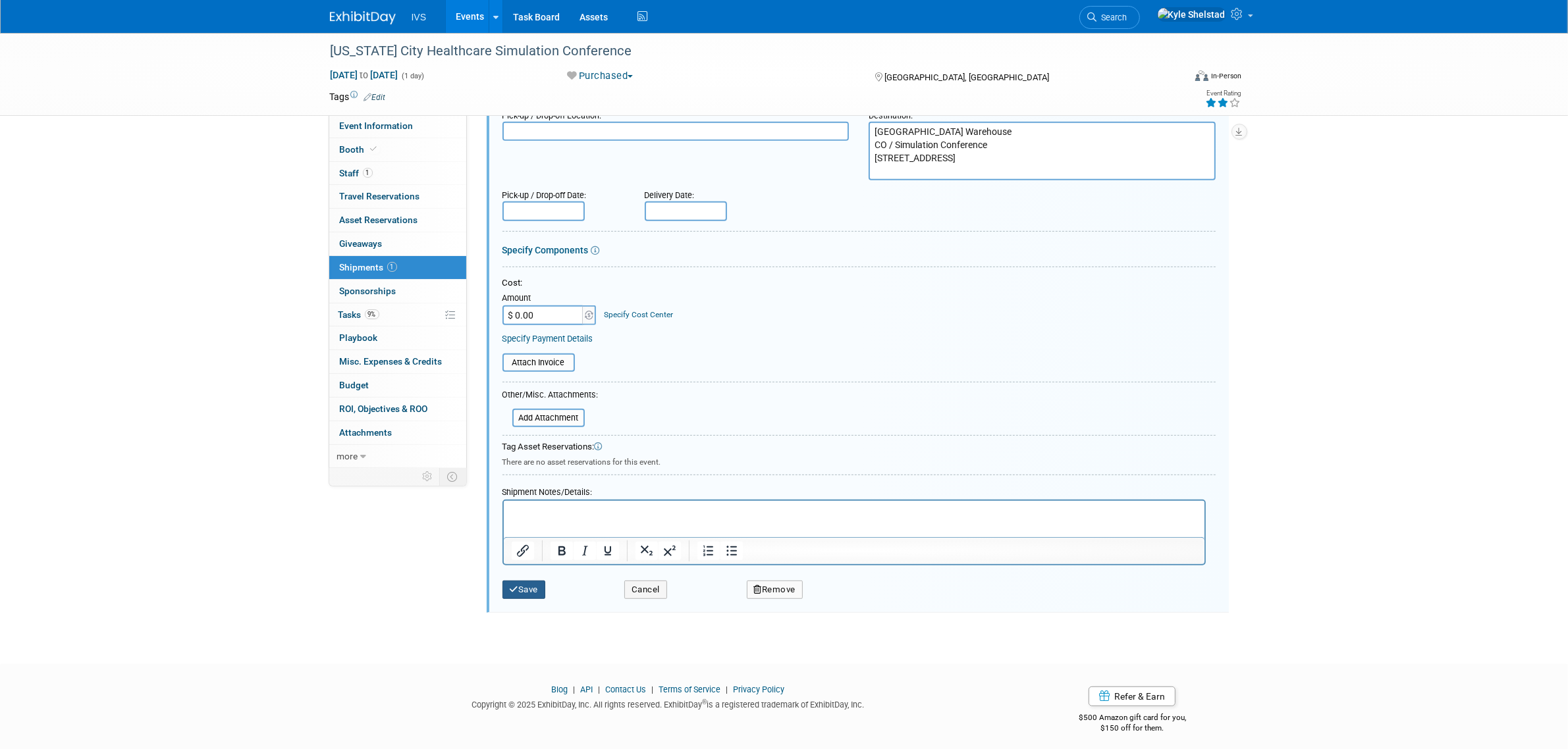
type input "OUTBOUND"
click at [528, 580] on button "Save" at bounding box center [524, 590] width 44 height 19
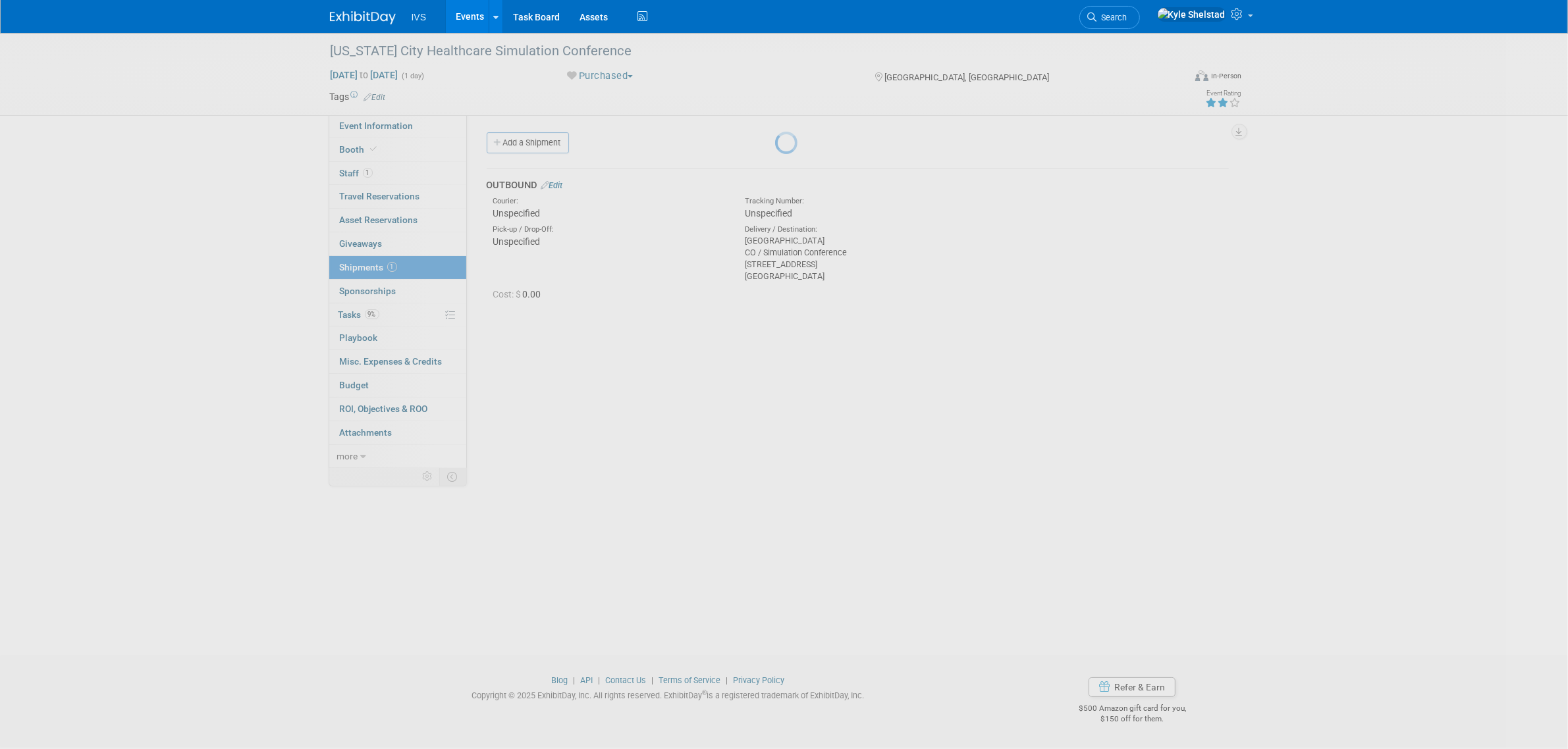
scroll to position [0, 0]
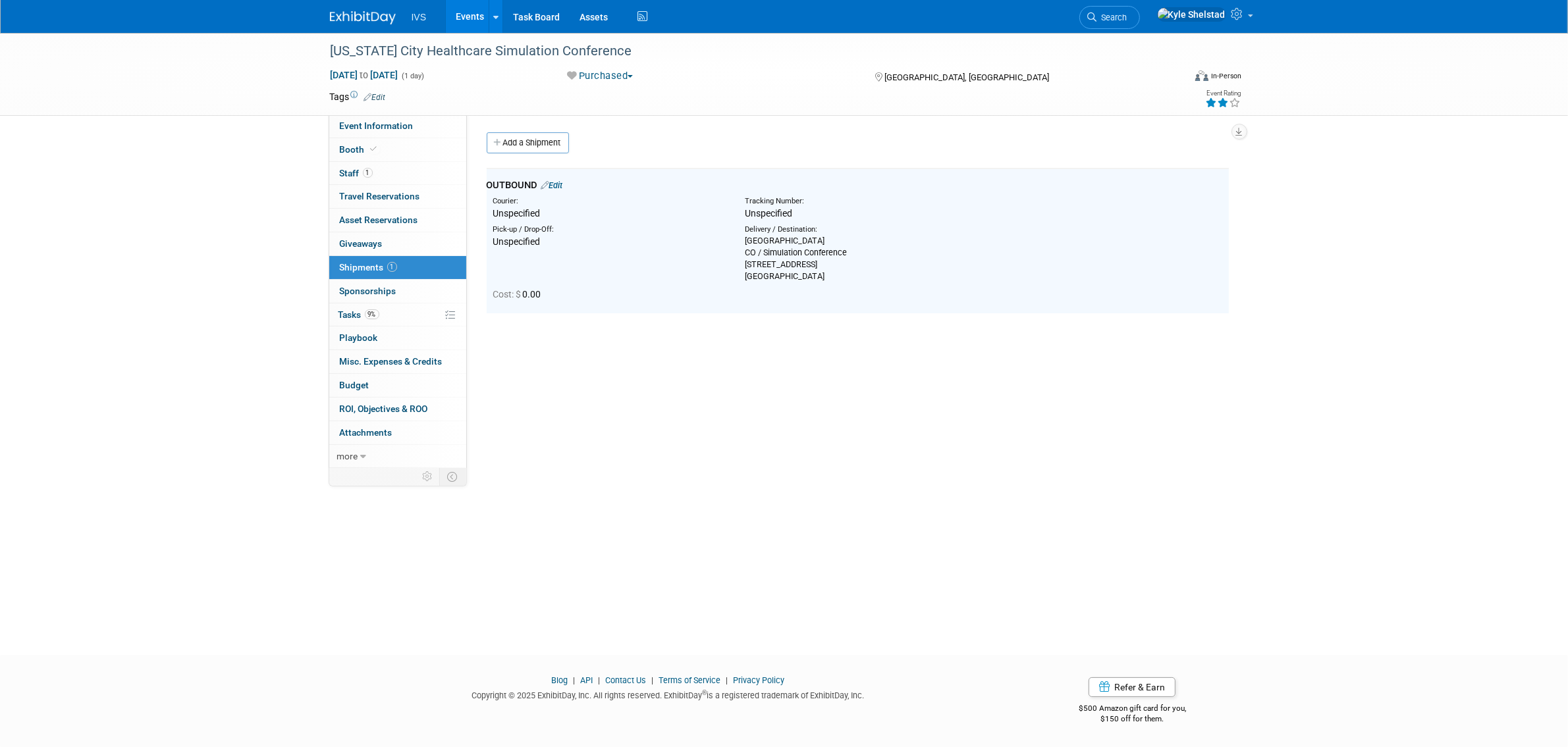
click at [525, 137] on link "Add a Shipment" at bounding box center [528, 142] width 82 height 21
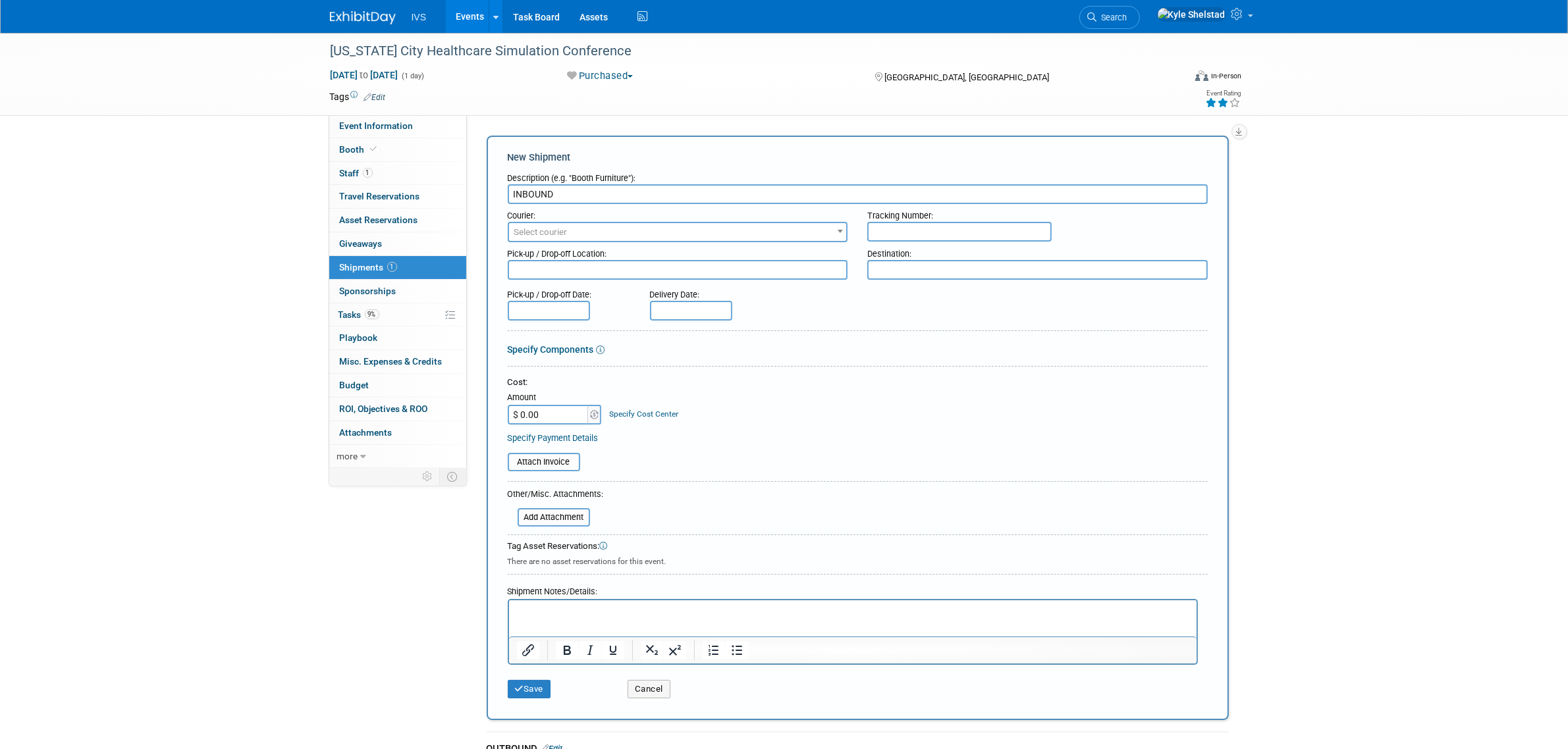
type input "INBOUND"
click at [613, 271] on textarea at bounding box center [678, 270] width 340 height 20
paste textarea "[GEOGRAPHIC_DATA] Warehouse CO / Simulation Conference [STREET_ADDRESS]"
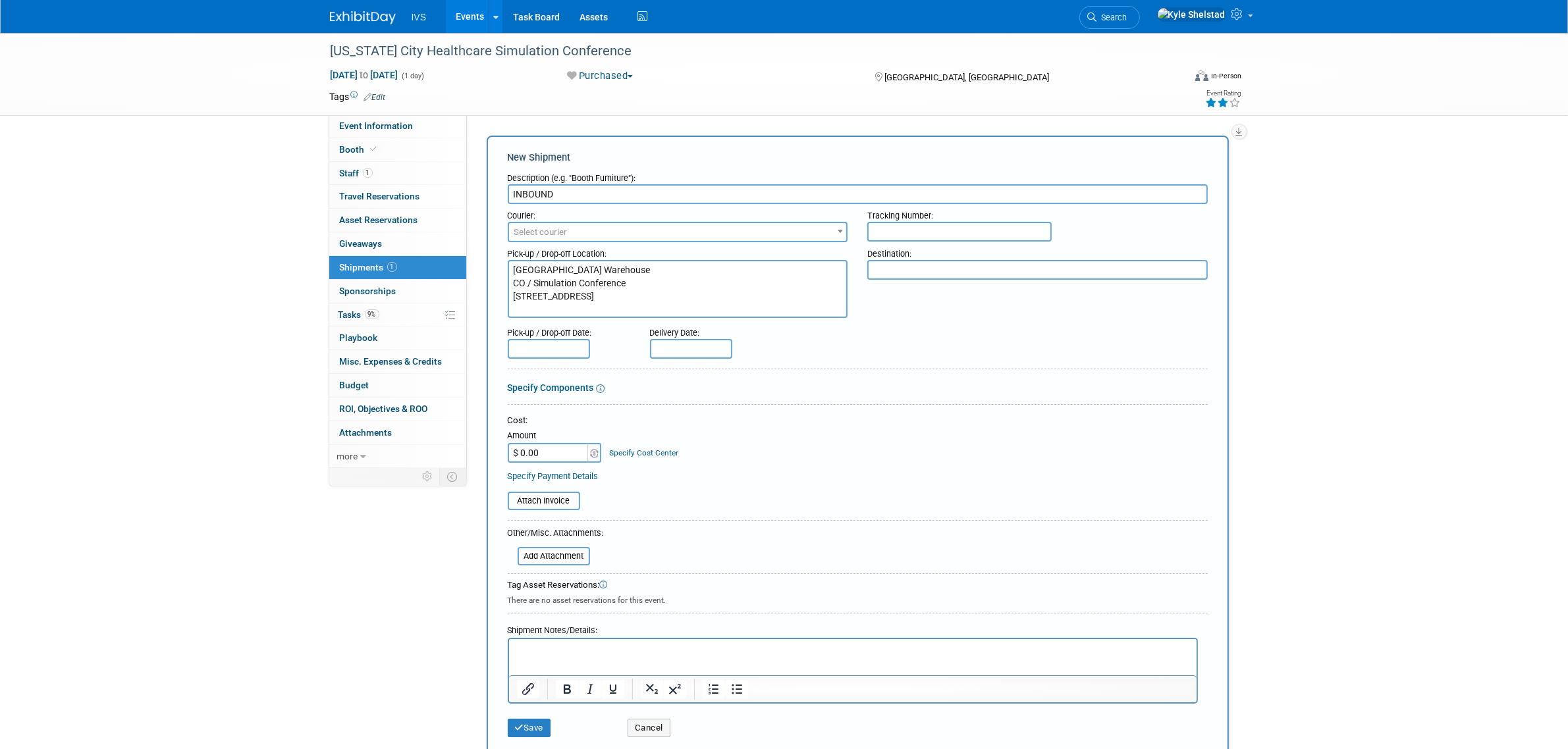
type textarea "[GEOGRAPHIC_DATA] Warehouse CO / Simulation Conference [STREET_ADDRESS]"
click at [573, 347] on input "text" at bounding box center [548, 349] width 82 height 20
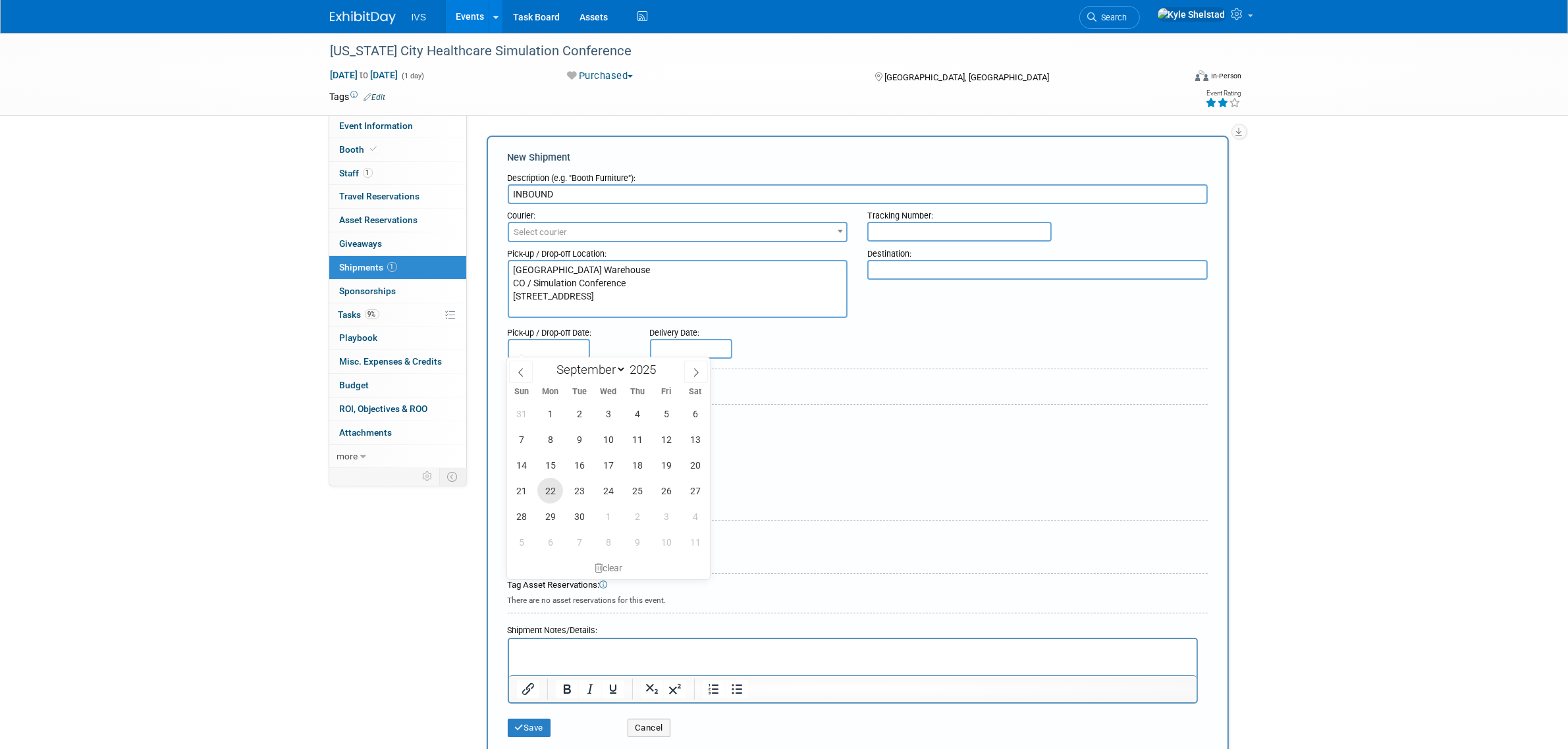
click at [552, 485] on span "22" at bounding box center [550, 491] width 26 height 26
type input "[DATE]"
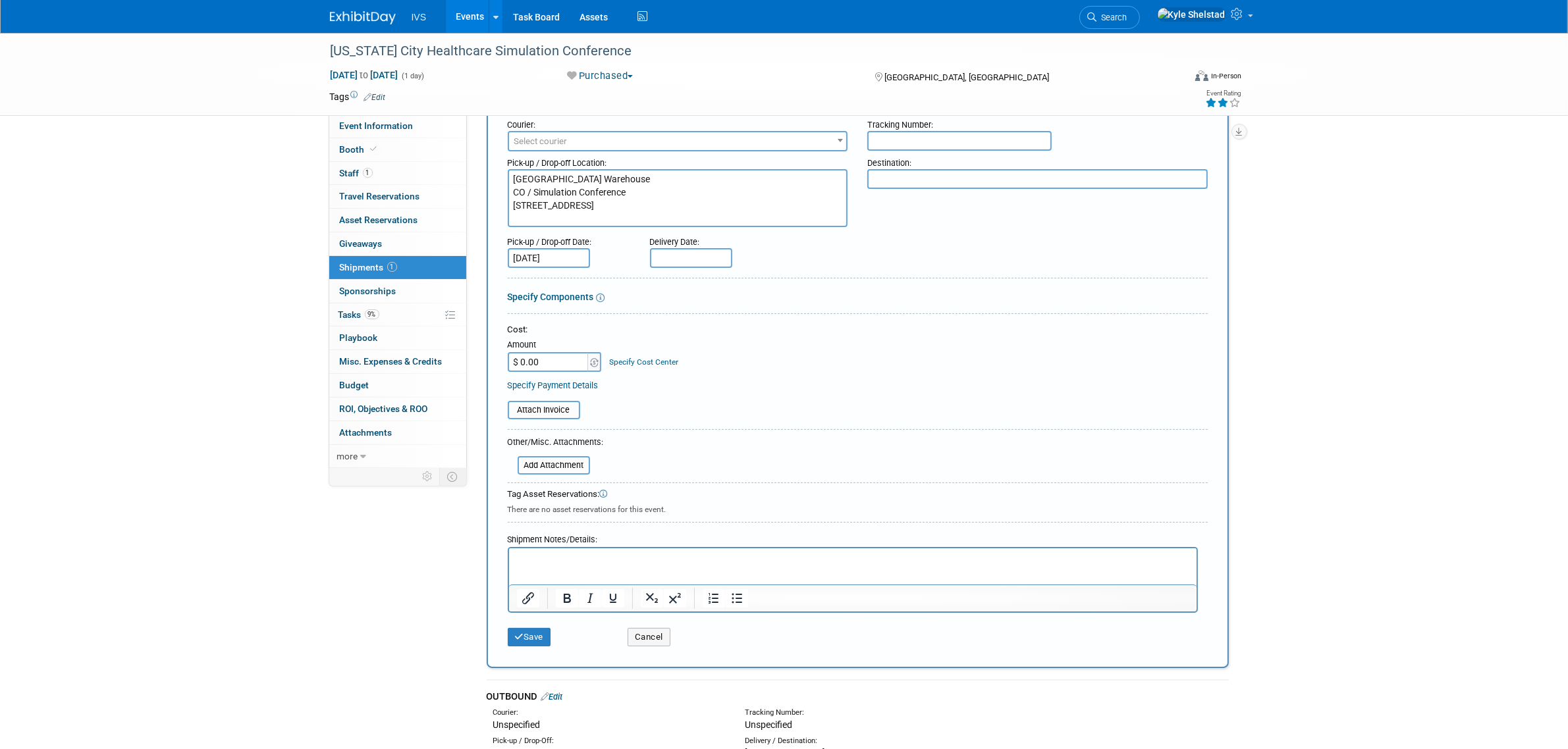
scroll to position [304, 0]
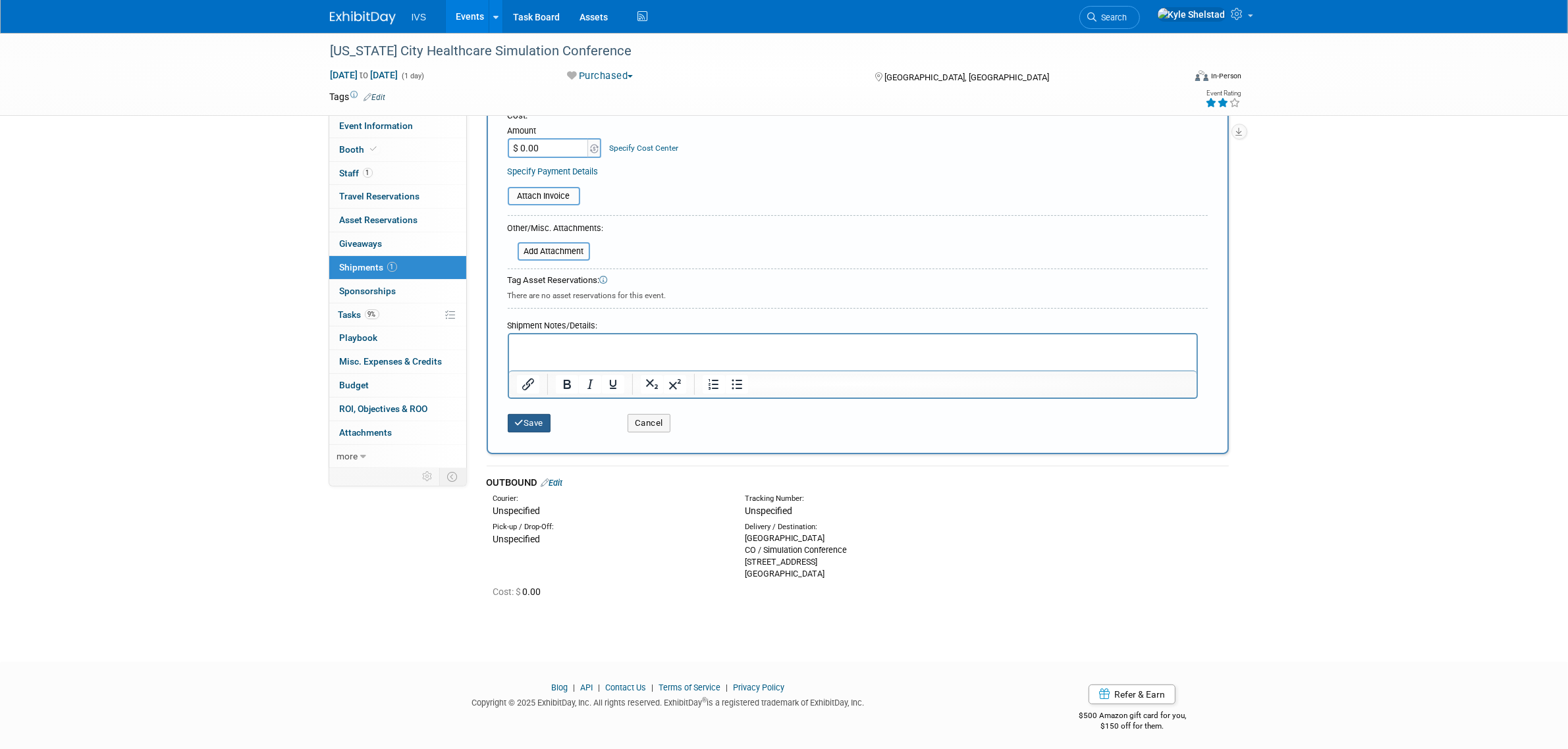
click at [523, 414] on button "Save" at bounding box center [529, 423] width 44 height 19
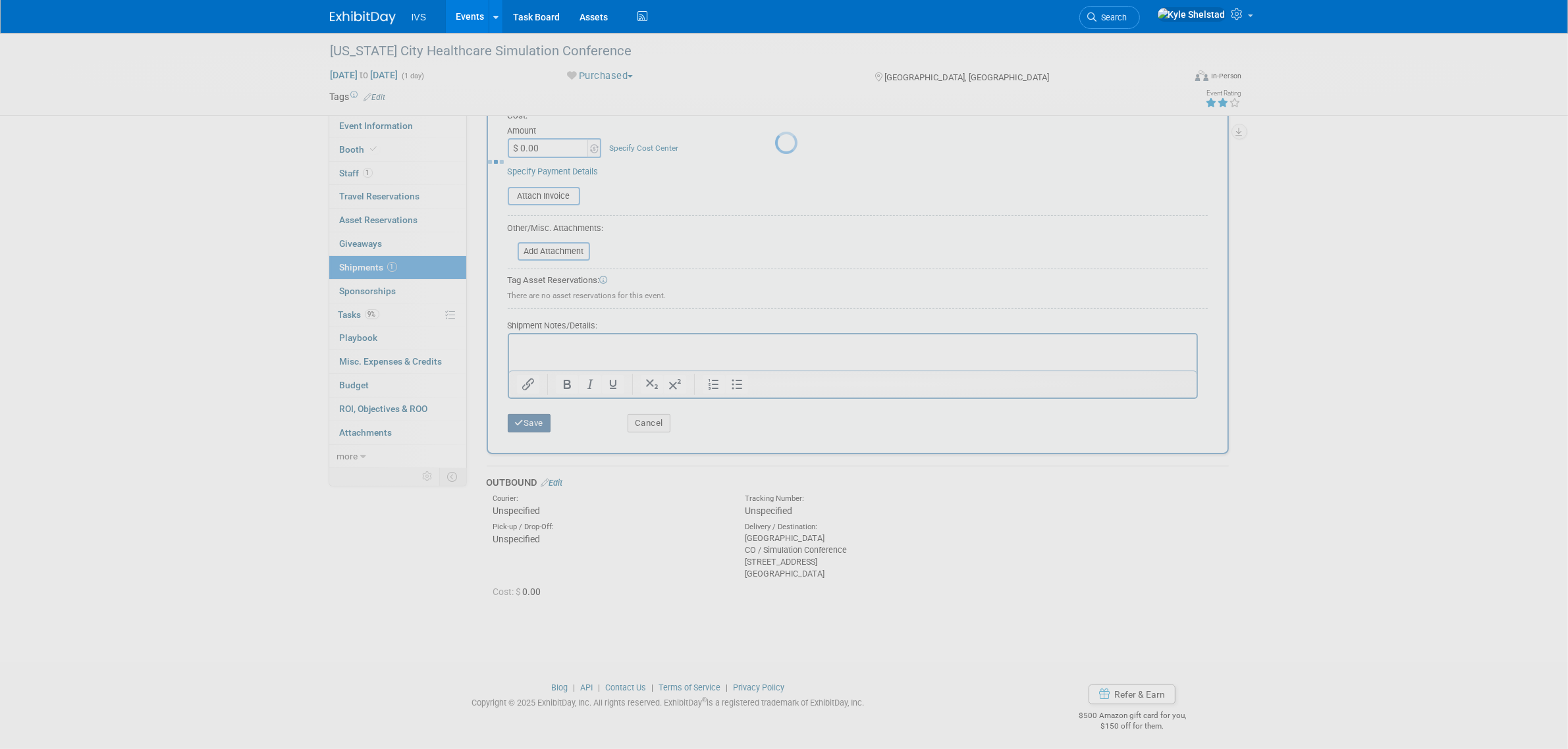
scroll to position [0, 0]
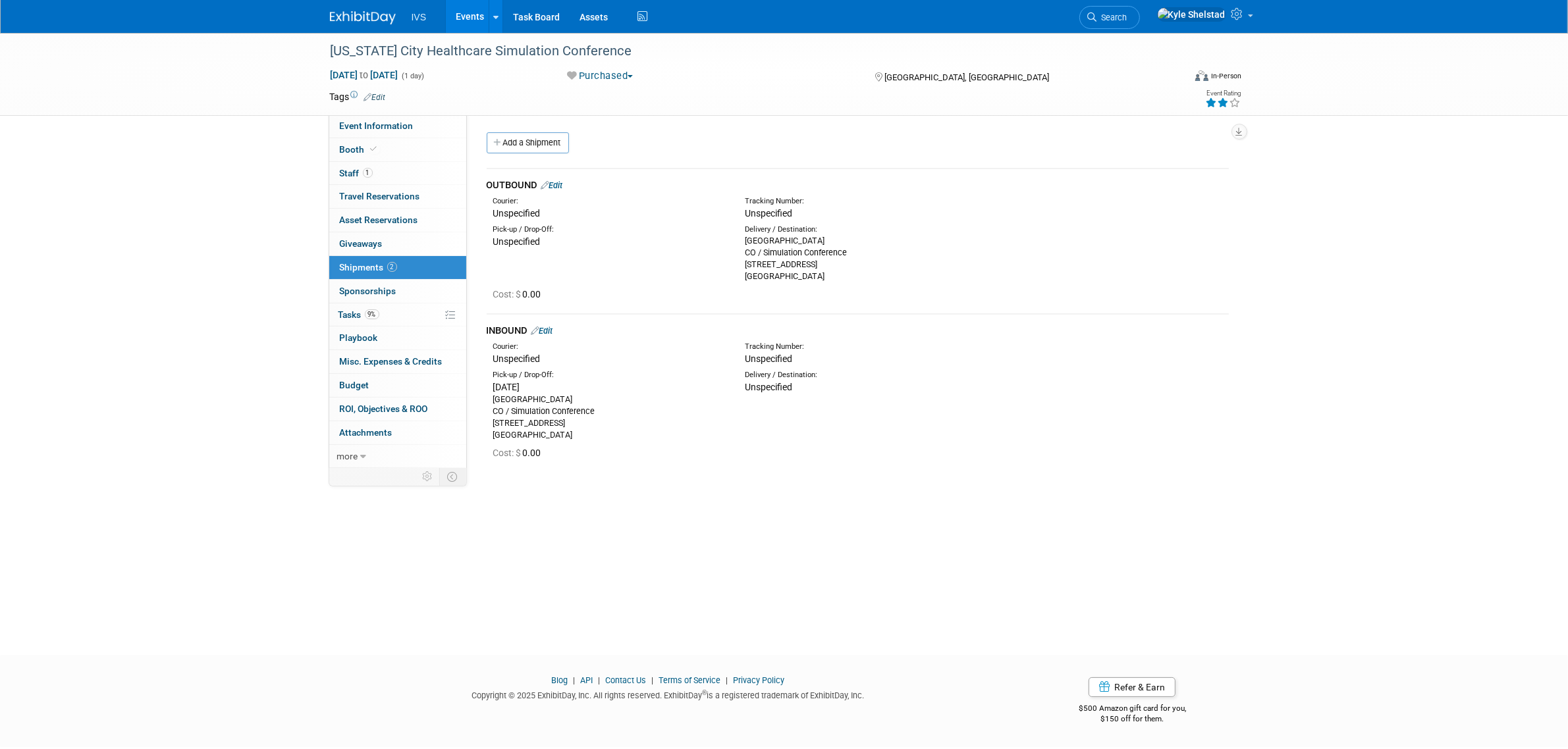
click at [468, 17] on link "Events" at bounding box center [469, 16] width 48 height 33
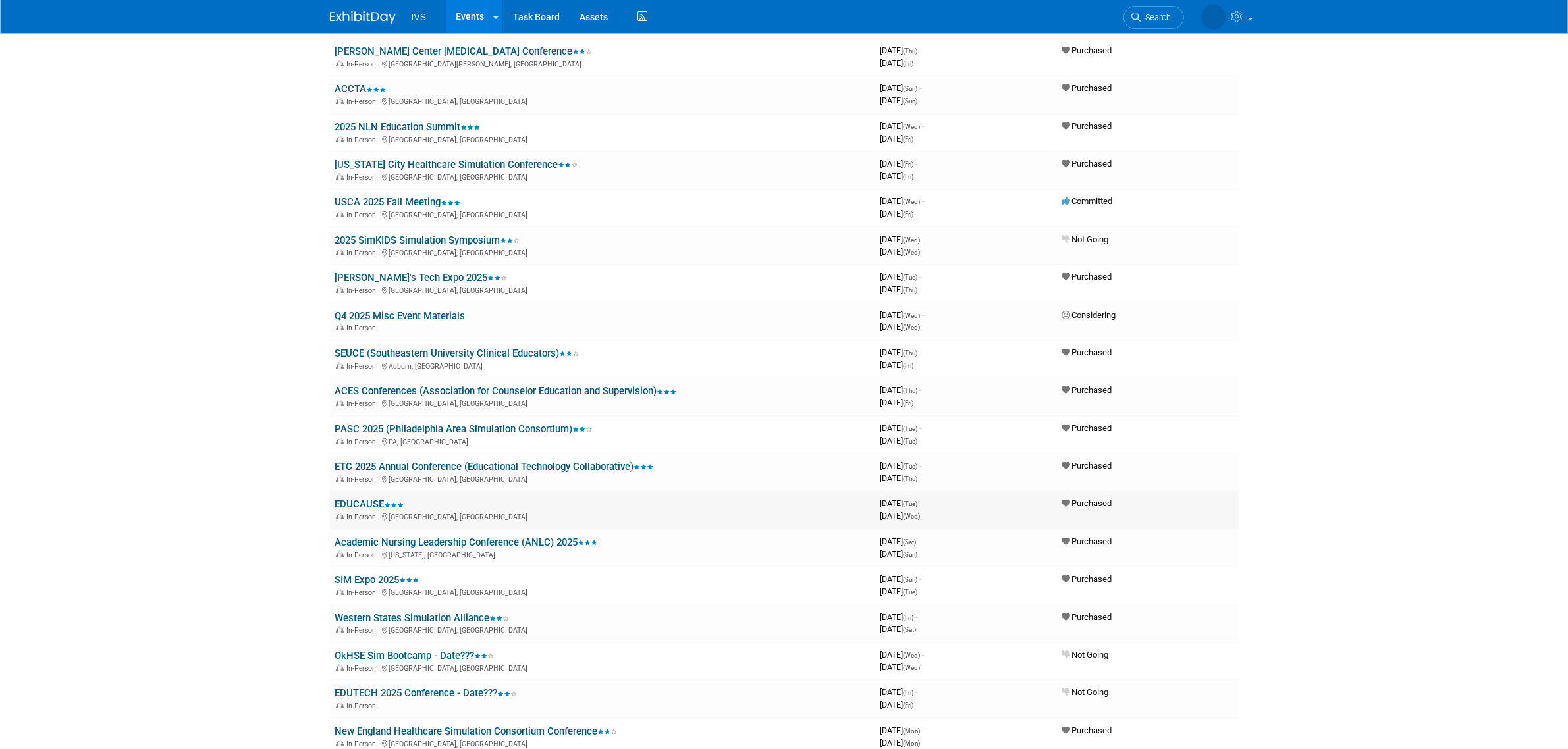
scroll to position [219, 0]
click at [427, 423] on link "PASC 2025 (Philadelphia Area Simulation Consortium)" at bounding box center [464, 427] width 257 height 12
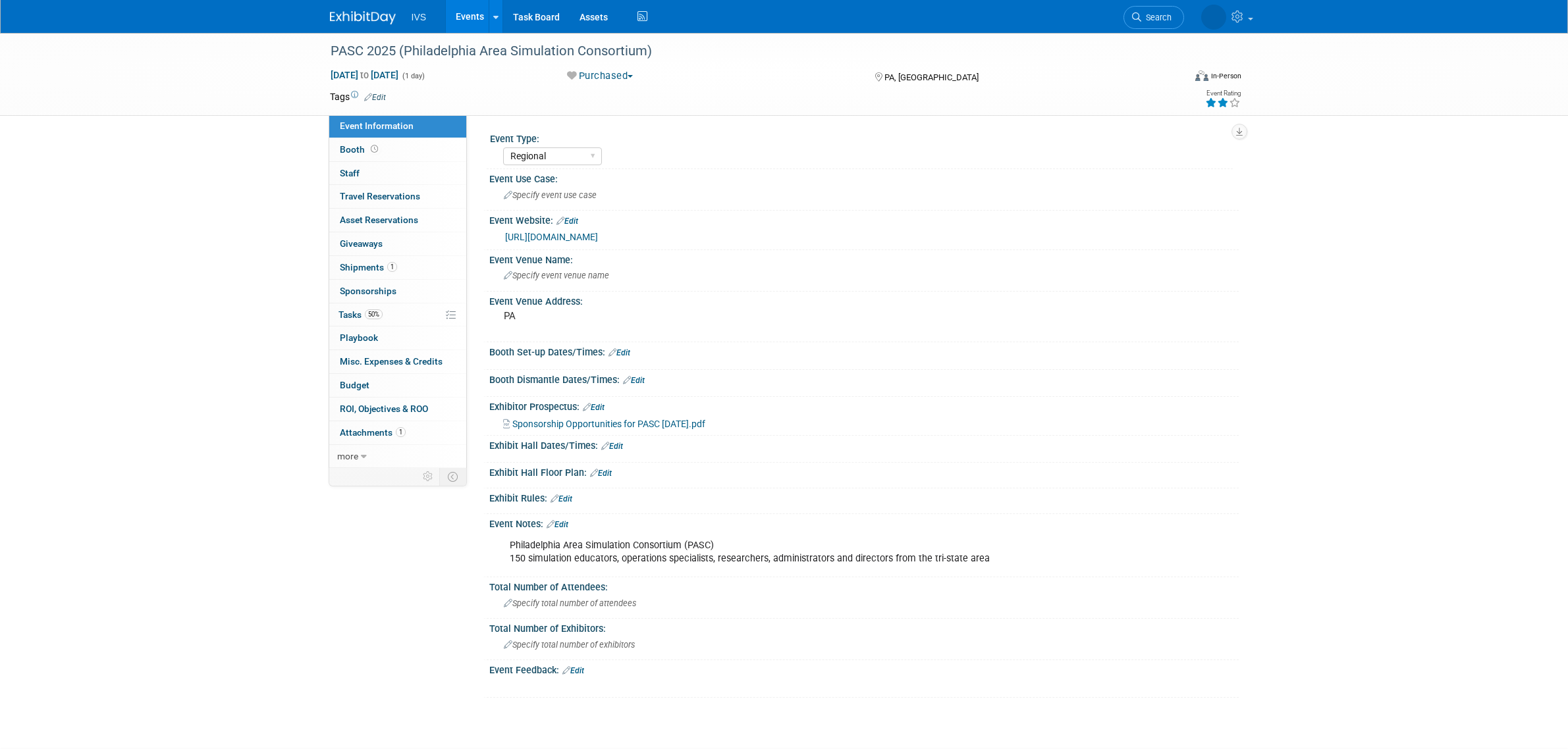
select select "Regional"
click at [409, 268] on link "1 Shipments 1" at bounding box center [398, 267] width 137 height 23
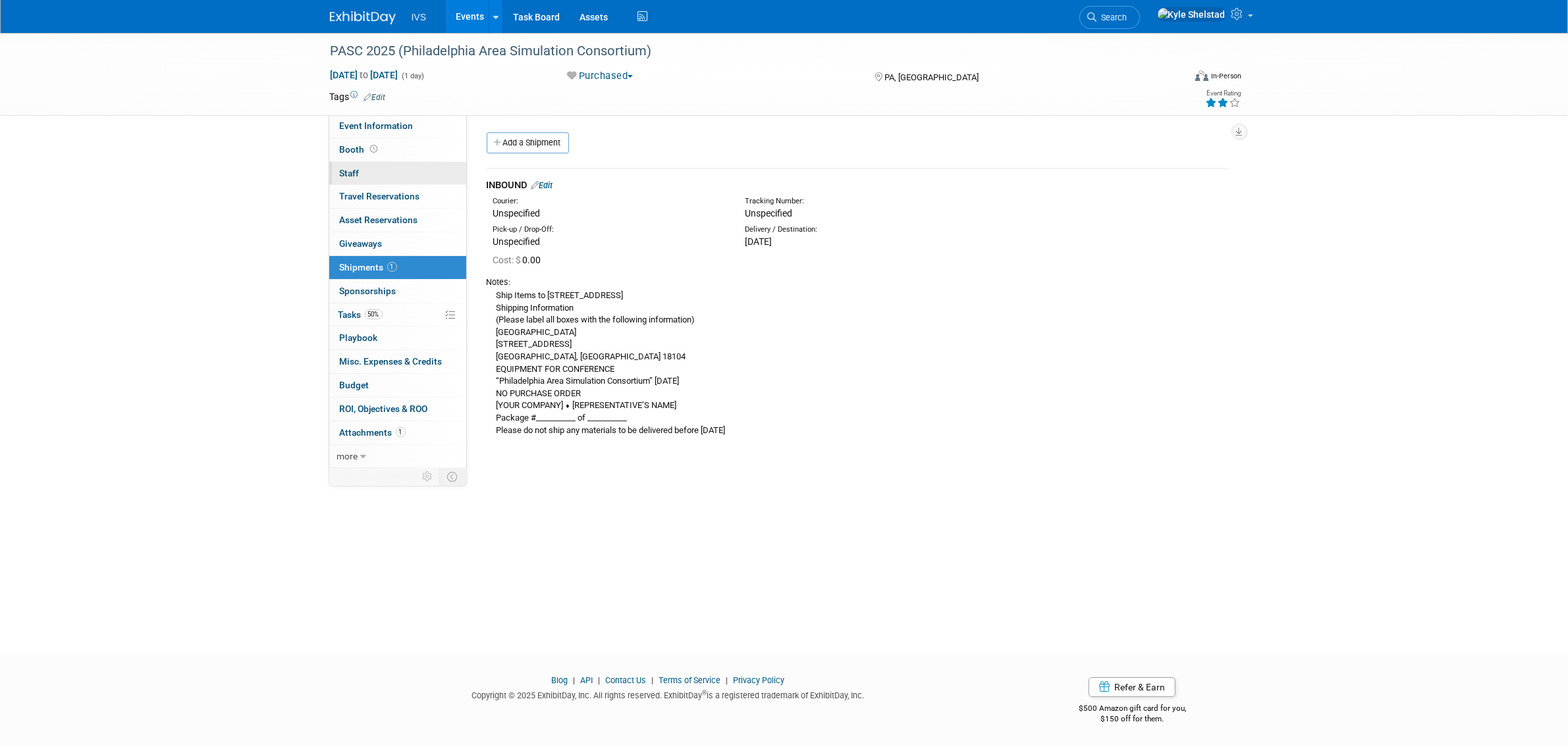
click at [403, 177] on link "0 Staff 0" at bounding box center [398, 174] width 137 height 23
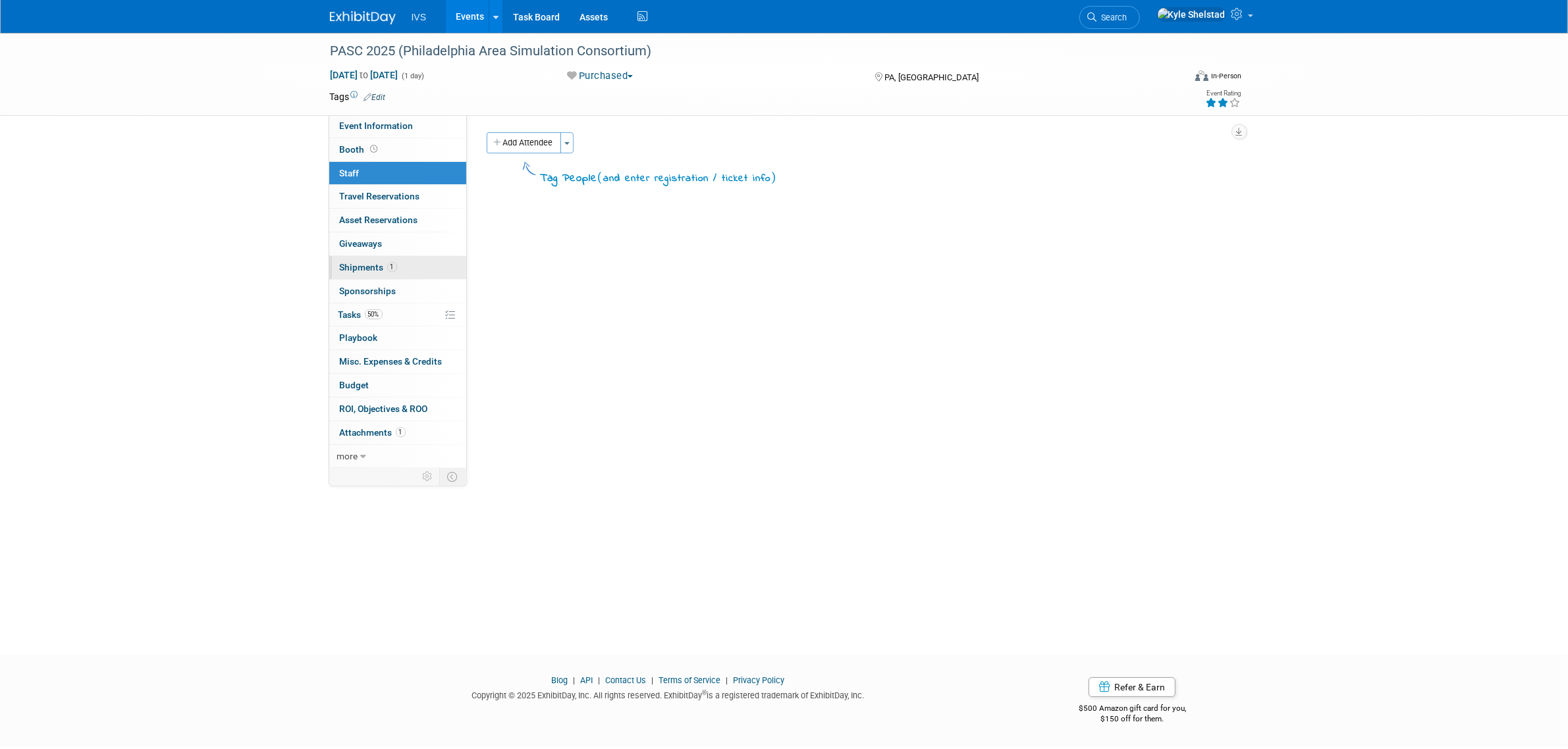
click at [425, 262] on link "1 Shipments 1" at bounding box center [398, 267] width 137 height 23
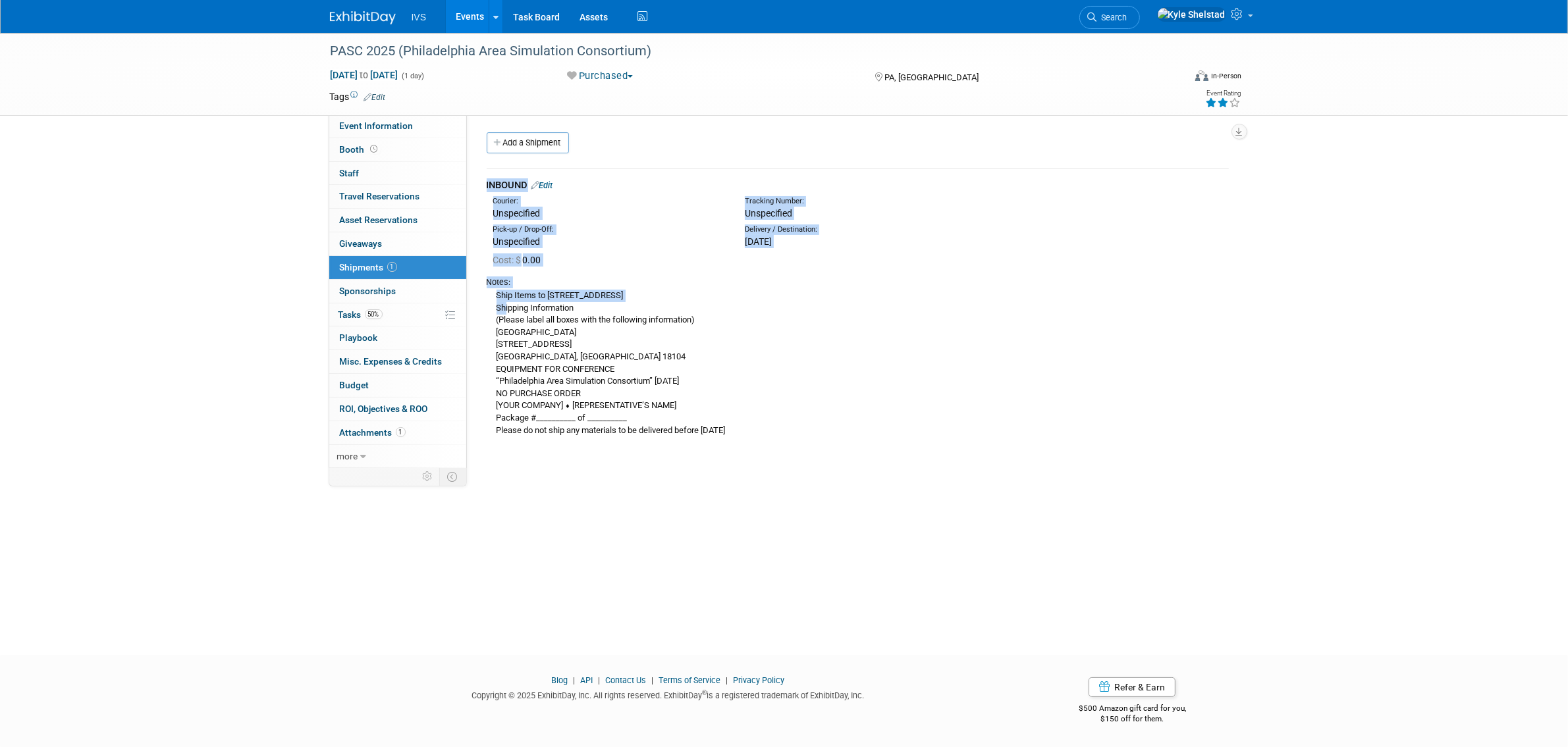
drag, startPoint x: 504, startPoint y: 307, endPoint x: 608, endPoint y: 452, distance: 178.4
click at [608, 452] on div "Event Type: National Regional Sponsorship Event Use Case: Specify event use cas…" at bounding box center [852, 292] width 771 height 356
click at [623, 422] on div "Ship Items to 100 College Drive, Allentown, PA 18104 Shipping Information (Plea…" at bounding box center [858, 362] width 742 height 148
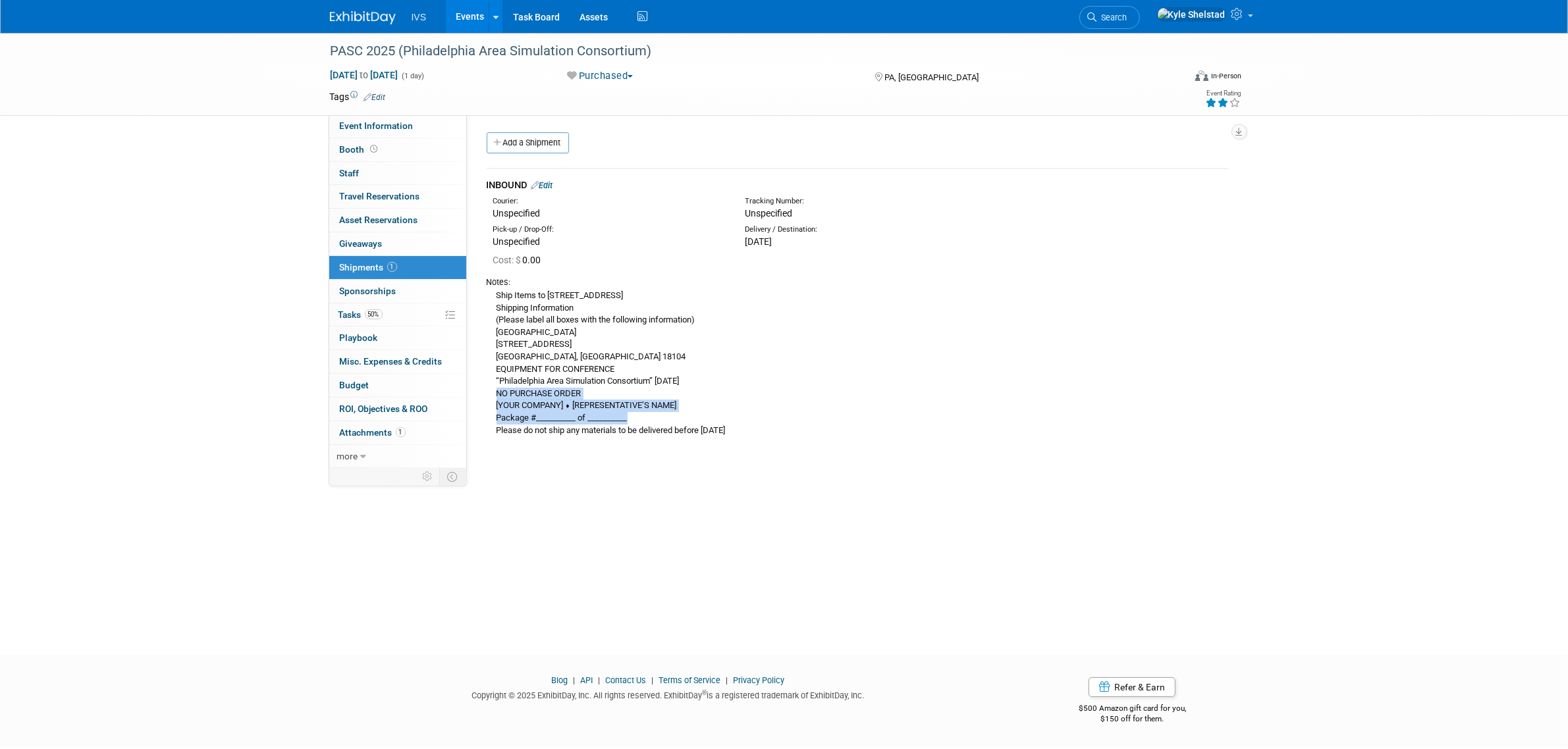
drag, startPoint x: 817, startPoint y: 417, endPoint x: 603, endPoint y: 395, distance: 215.1
click at [603, 397] on div "Ship Items to 100 College Drive, Allentown, PA 18104 Shipping Information (Plea…" at bounding box center [858, 362] width 742 height 148
